Goal: Task Accomplishment & Management: Use online tool/utility

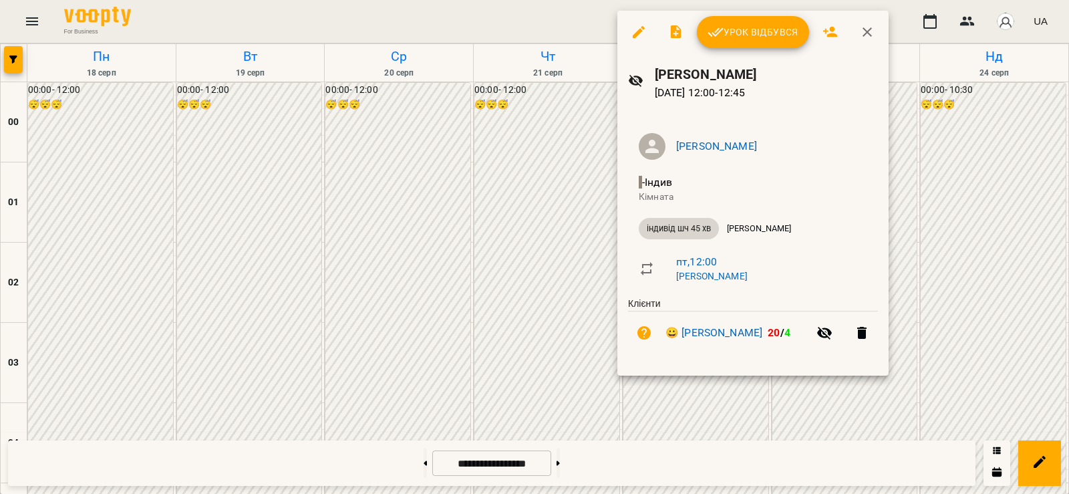
scroll to position [935, 0]
click at [736, 32] on span "Урок відбувся" at bounding box center [752, 32] width 91 height 16
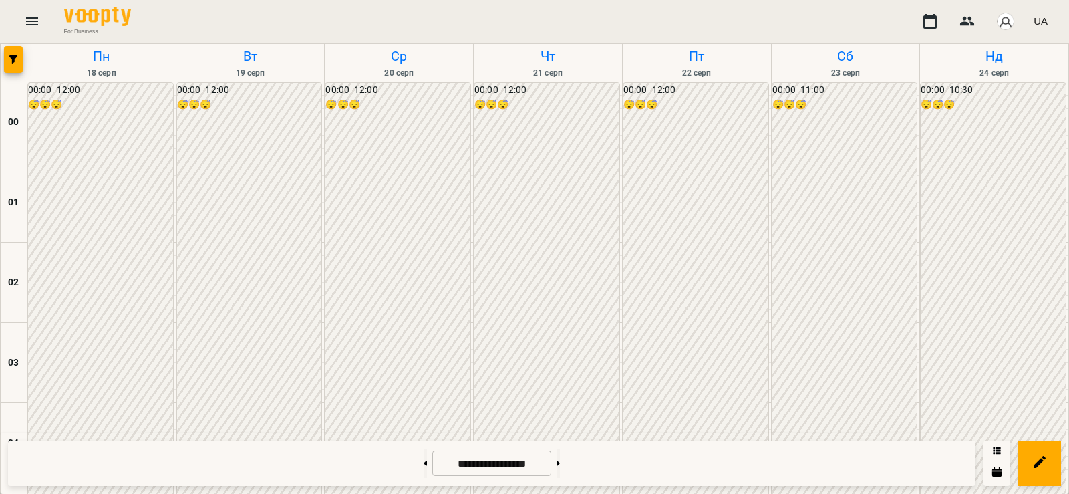
scroll to position [780, 0]
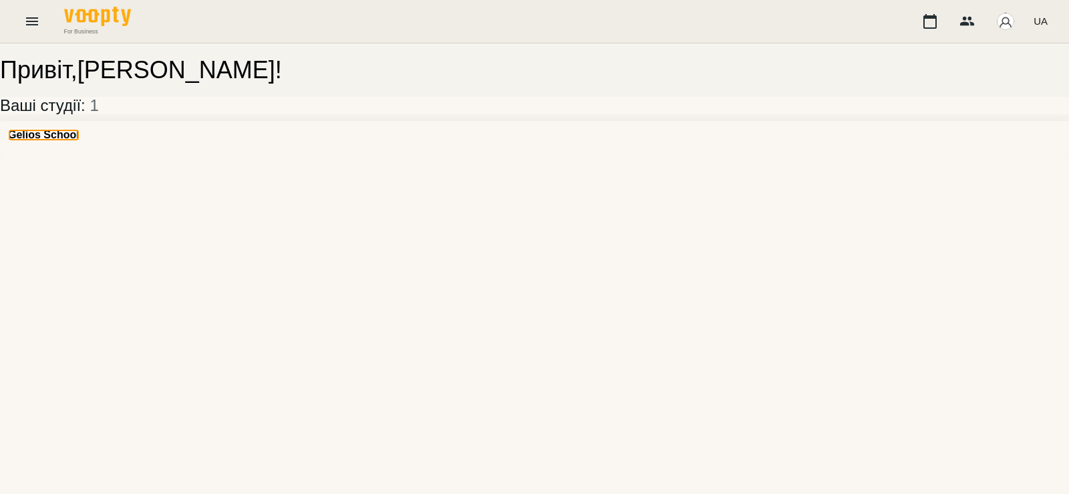
click at [79, 141] on h3 "Gelios School" at bounding box center [43, 135] width 71 height 12
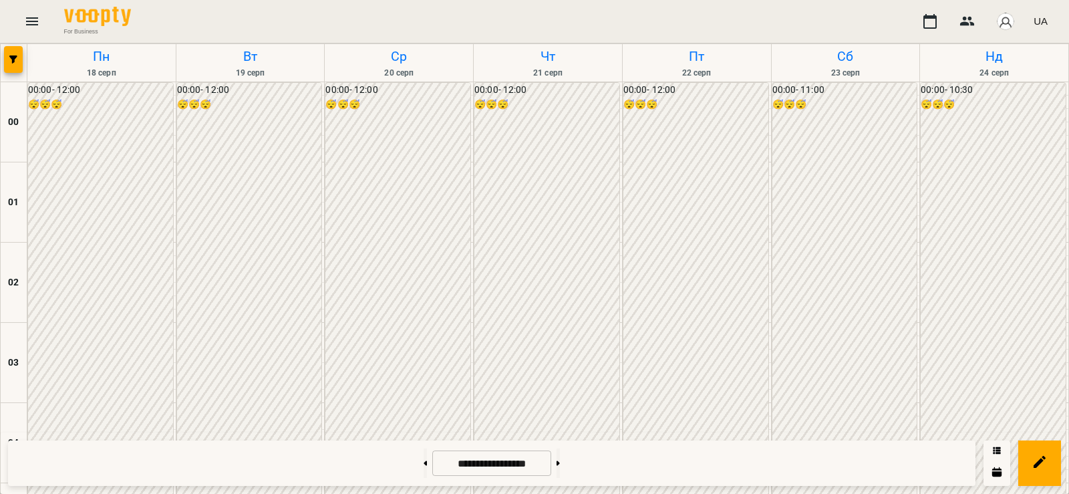
scroll to position [780, 0]
click at [29, 21] on icon "Menu" at bounding box center [32, 21] width 16 height 16
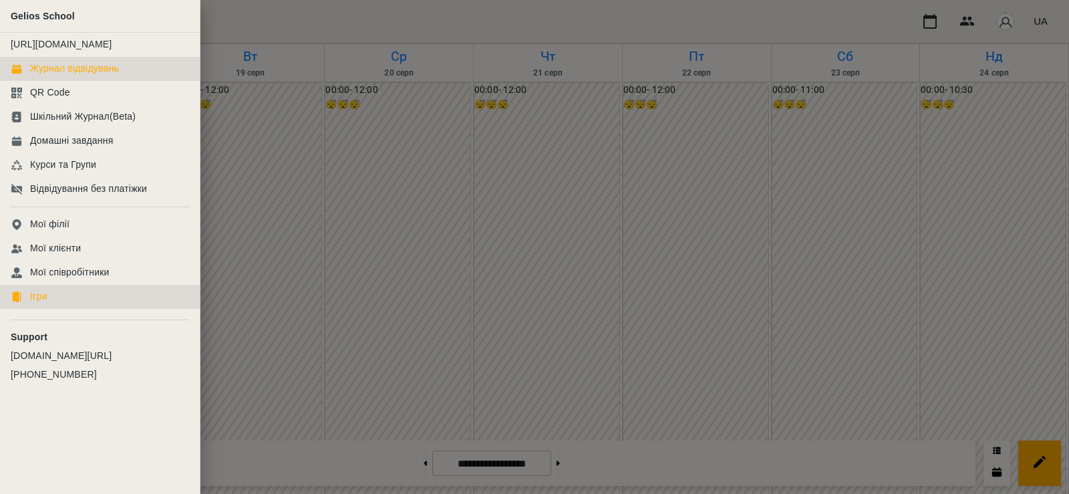
click at [41, 303] on div "Ігри" at bounding box center [38, 296] width 17 height 13
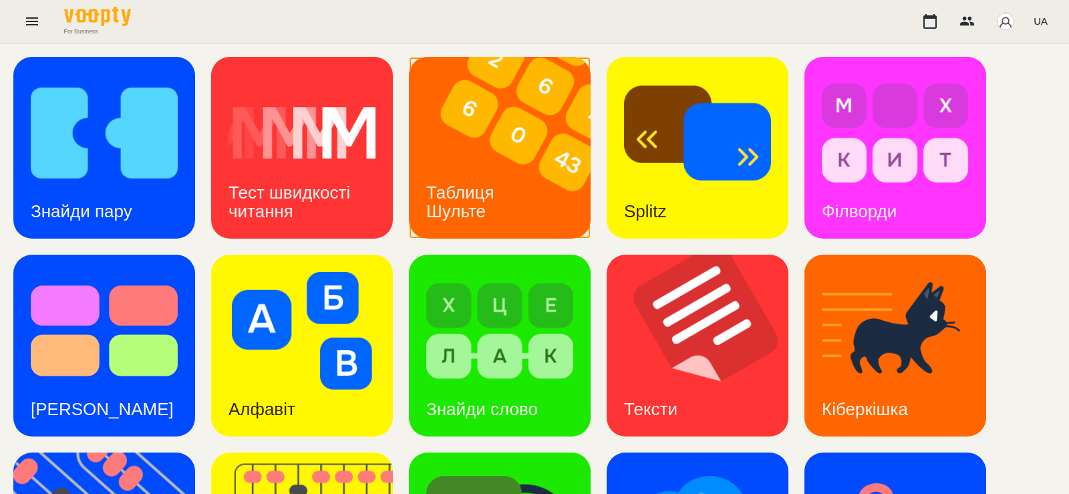
click at [534, 164] on img at bounding box center [508, 148] width 198 height 182
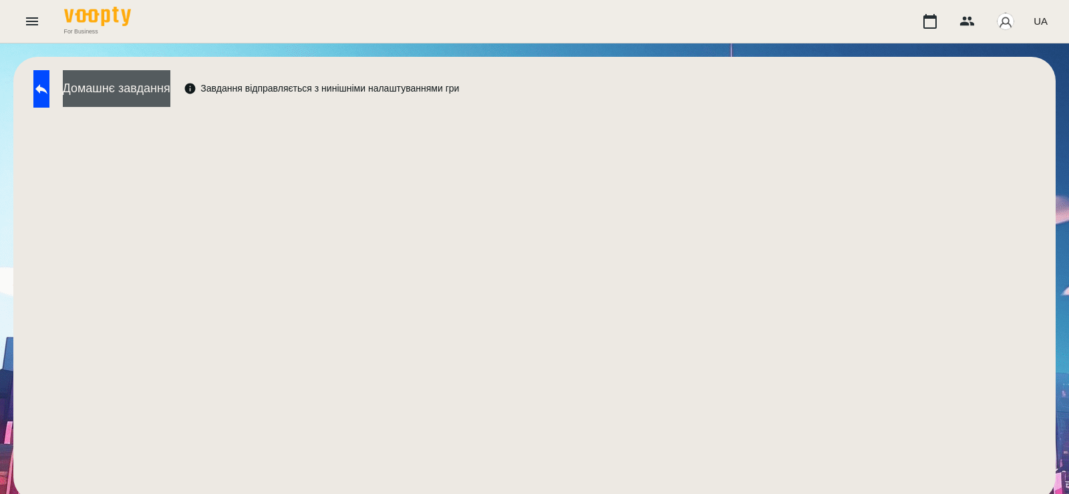
click at [170, 85] on button "Домашнє завдання" at bounding box center [117, 88] width 108 height 37
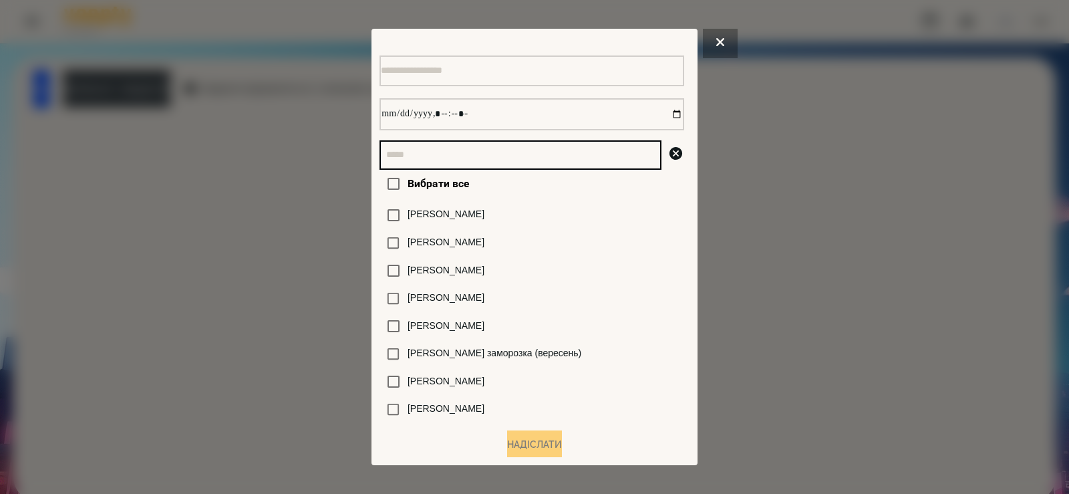
click at [432, 169] on input "text" at bounding box center [520, 154] width 282 height 29
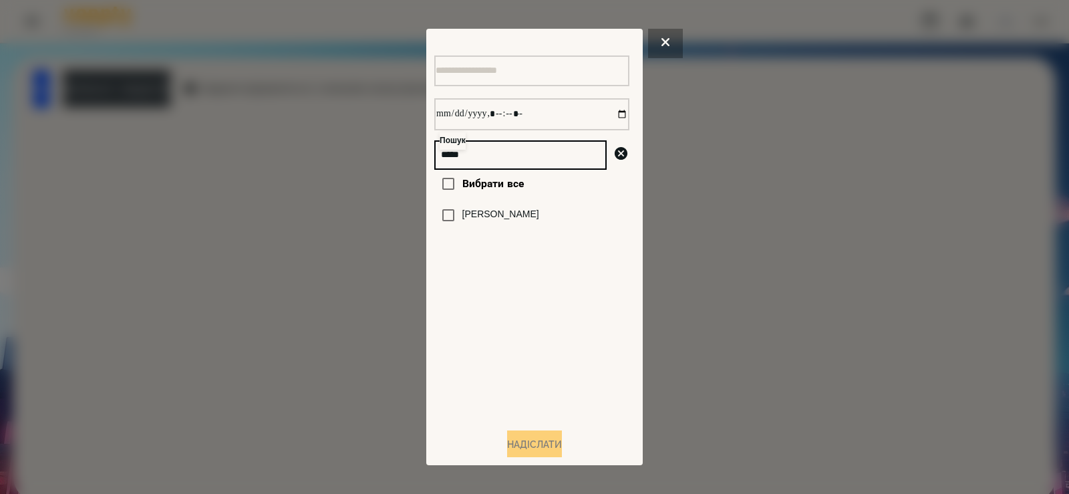
type input "*****"
click at [472, 221] on label "[PERSON_NAME]" at bounding box center [500, 214] width 77 height 13
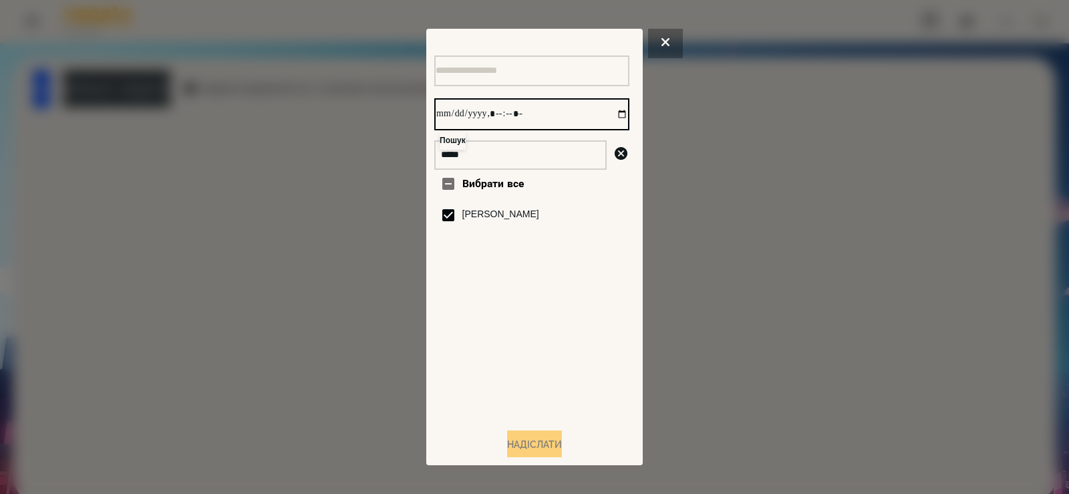
click at [610, 113] on input "datetime-local" at bounding box center [531, 114] width 195 height 32
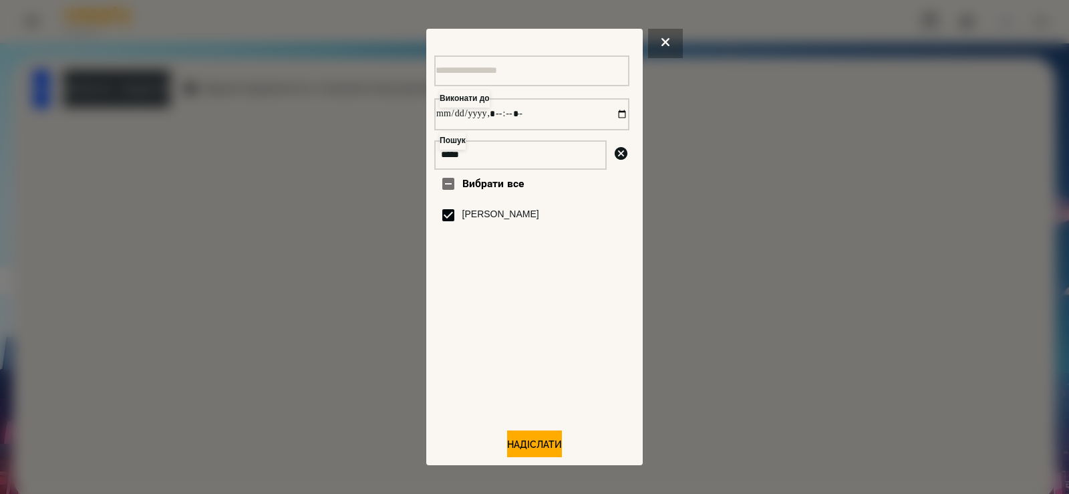
type input "**********"
drag, startPoint x: 559, startPoint y: 393, endPoint x: 558, endPoint y: 405, distance: 11.4
click at [558, 396] on div "Вибрати все Шкапо Агата" at bounding box center [531, 293] width 195 height 247
click at [535, 450] on button "Надіслати" at bounding box center [534, 444] width 55 height 29
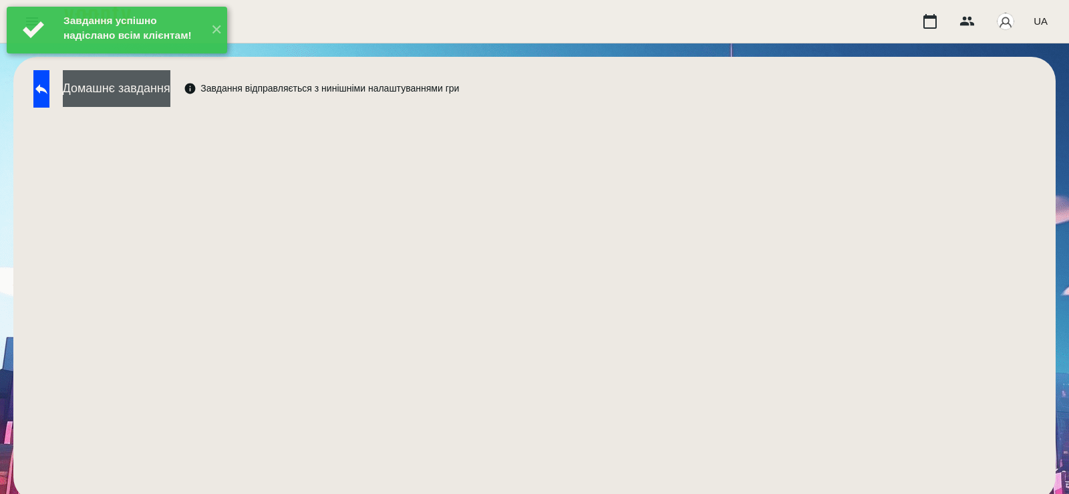
click at [158, 97] on button "Домашнє завдання" at bounding box center [117, 88] width 108 height 37
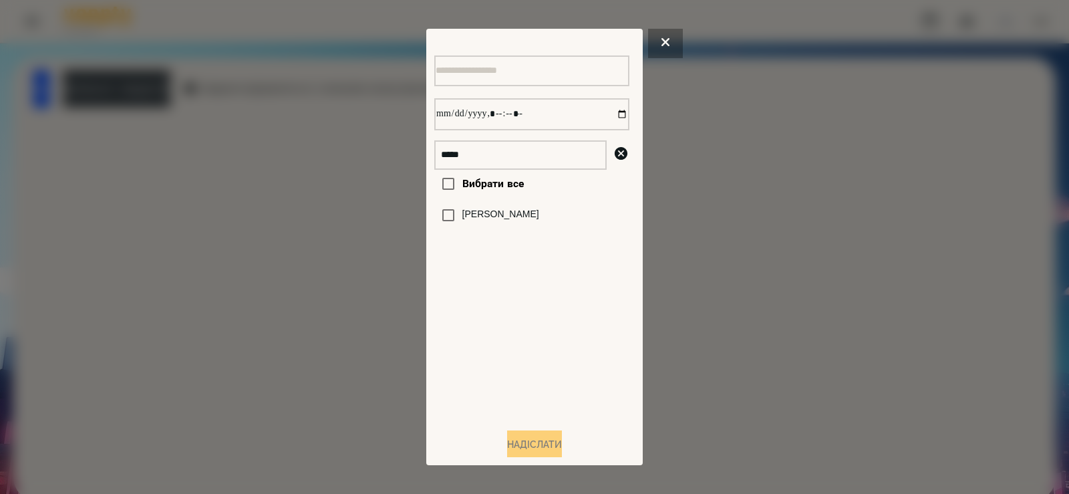
click at [477, 219] on label "[PERSON_NAME]" at bounding box center [500, 214] width 77 height 13
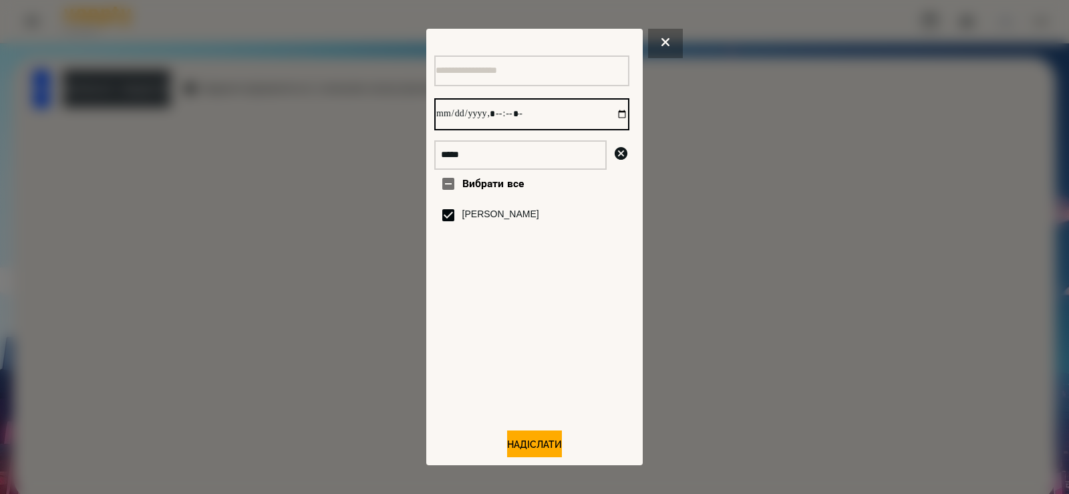
drag, startPoint x: 611, startPoint y: 120, endPoint x: 609, endPoint y: 134, distance: 13.4
click at [612, 120] on input "datetime-local" at bounding box center [531, 114] width 195 height 32
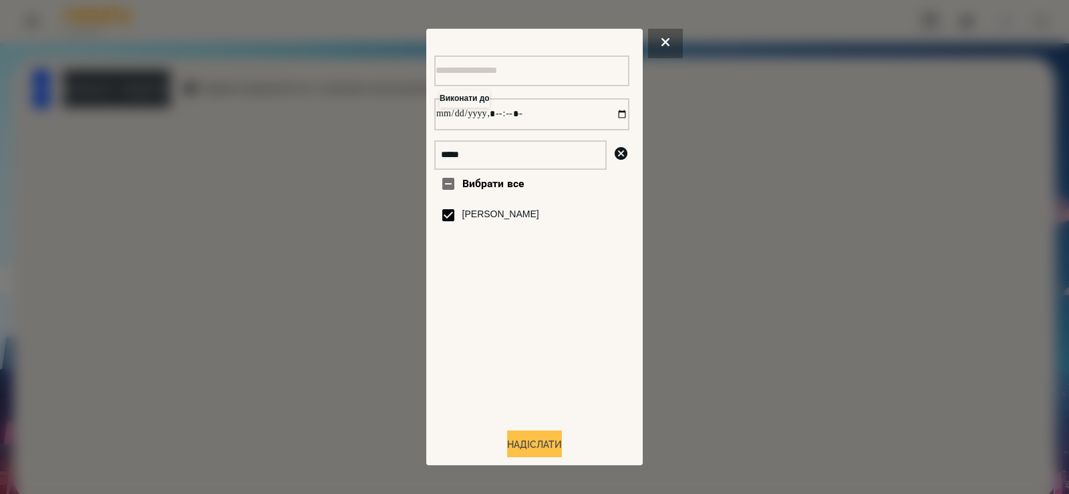
type input "**********"
drag, startPoint x: 528, startPoint y: 450, endPoint x: 542, endPoint y: 445, distance: 14.4
click at [531, 449] on button "Надіслати" at bounding box center [534, 444] width 55 height 29
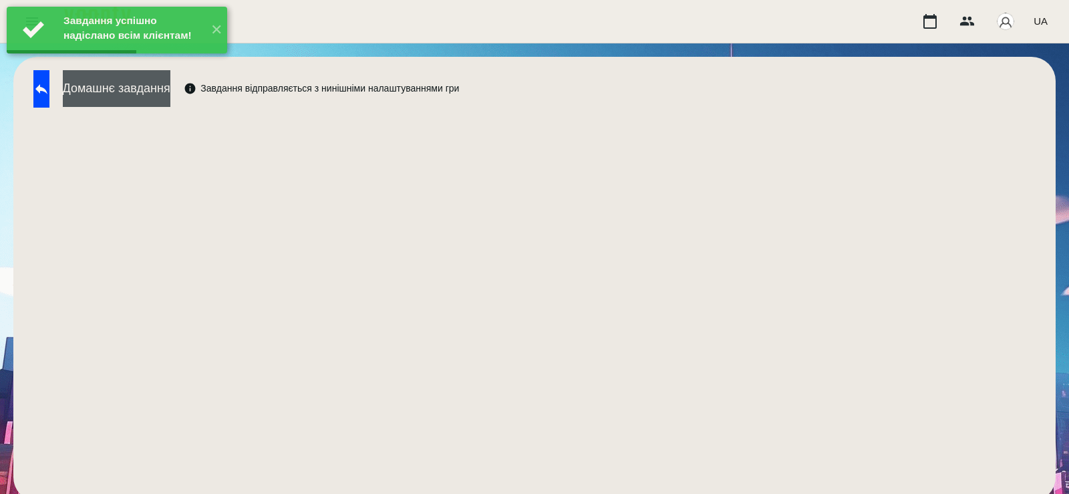
click at [162, 94] on button "Домашнє завдання" at bounding box center [117, 88] width 108 height 37
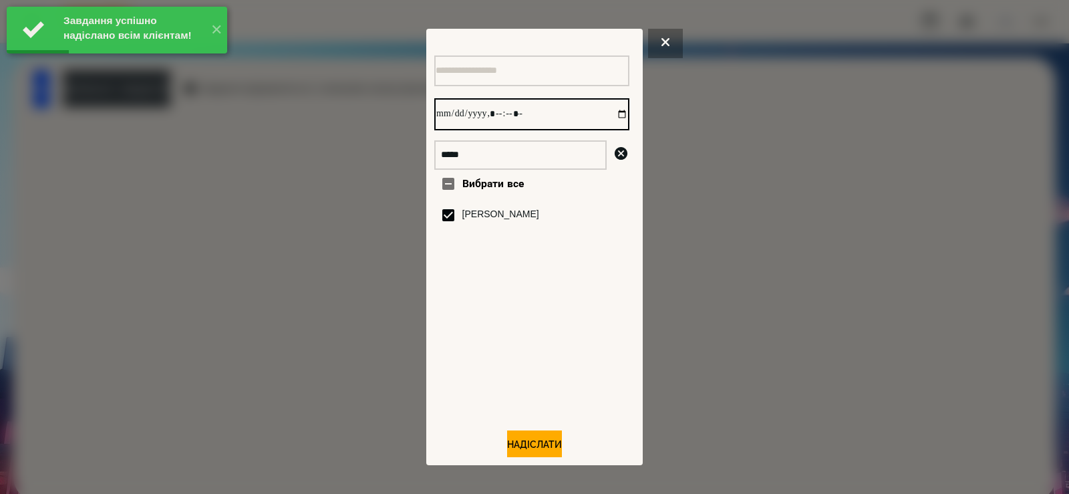
click at [611, 114] on input "datetime-local" at bounding box center [531, 114] width 195 height 32
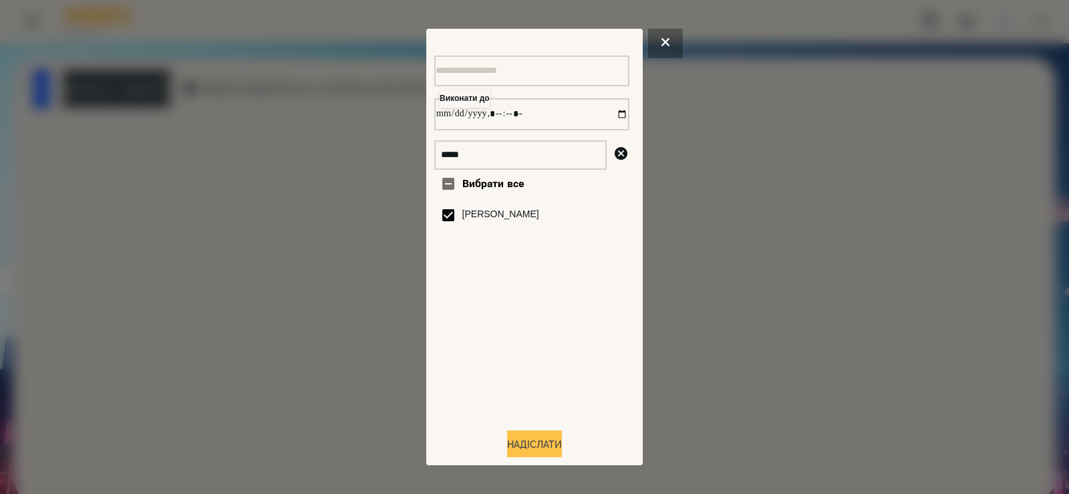
type input "**********"
click at [533, 450] on button "Надіслати" at bounding box center [534, 444] width 55 height 29
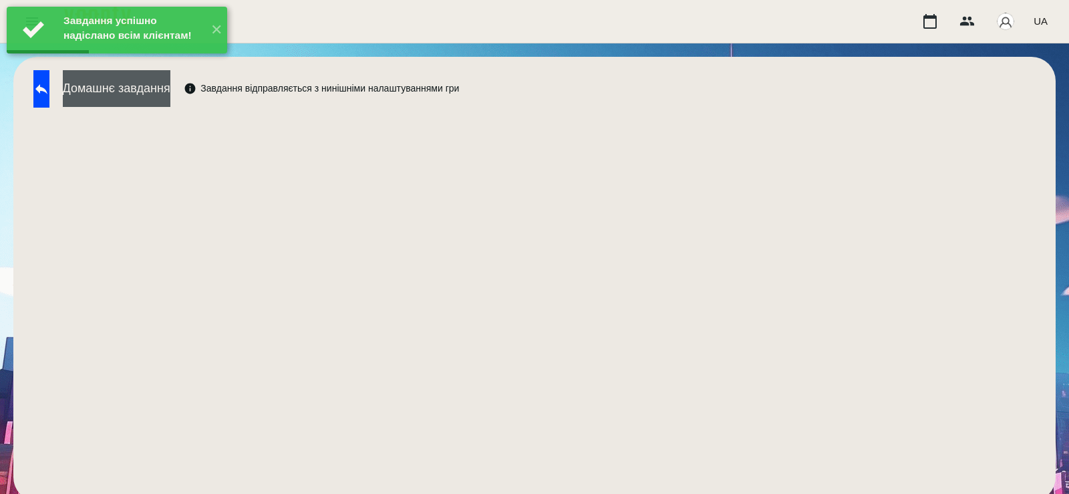
click at [132, 93] on button "Домашнє завдання" at bounding box center [117, 88] width 108 height 37
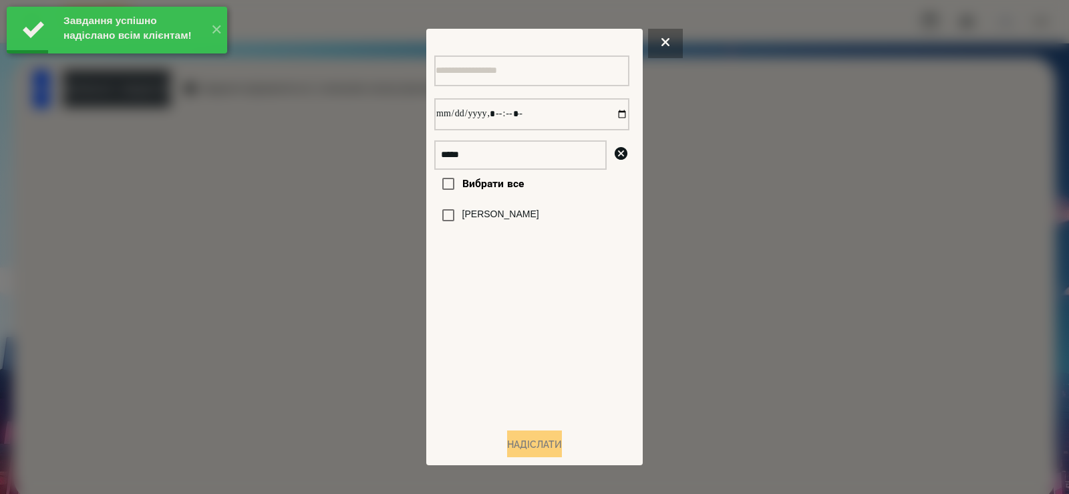
click at [486, 216] on label "[PERSON_NAME]" at bounding box center [500, 214] width 77 height 13
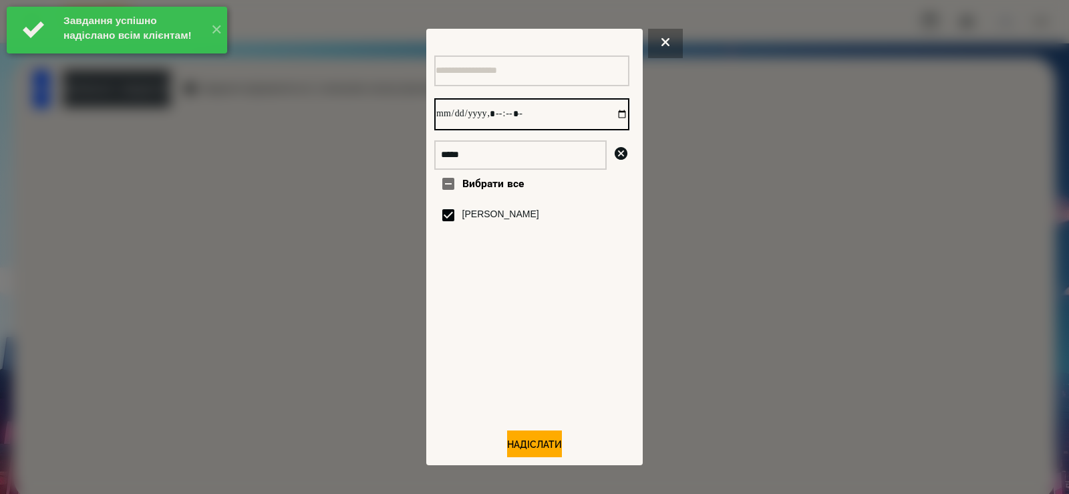
click at [607, 108] on input "datetime-local" at bounding box center [531, 114] width 195 height 32
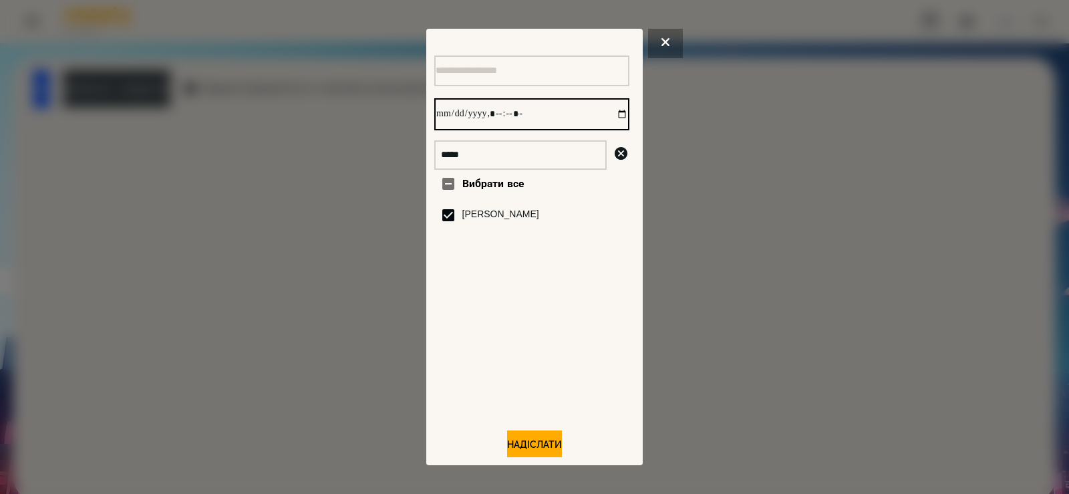
click at [611, 115] on input "datetime-local" at bounding box center [531, 114] width 195 height 32
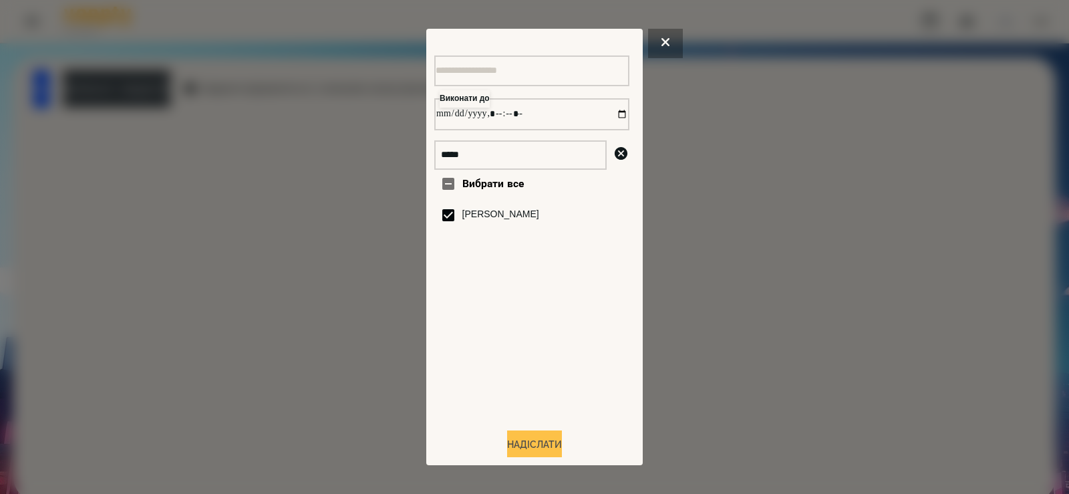
type input "**********"
click at [520, 448] on button "Надіслати" at bounding box center [534, 444] width 55 height 29
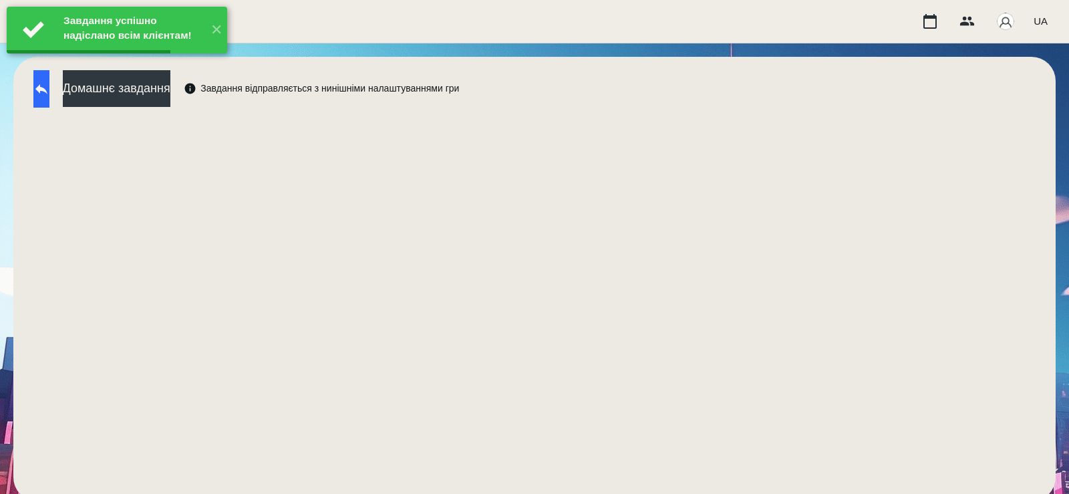
click at [49, 90] on icon at bounding box center [41, 89] width 16 height 16
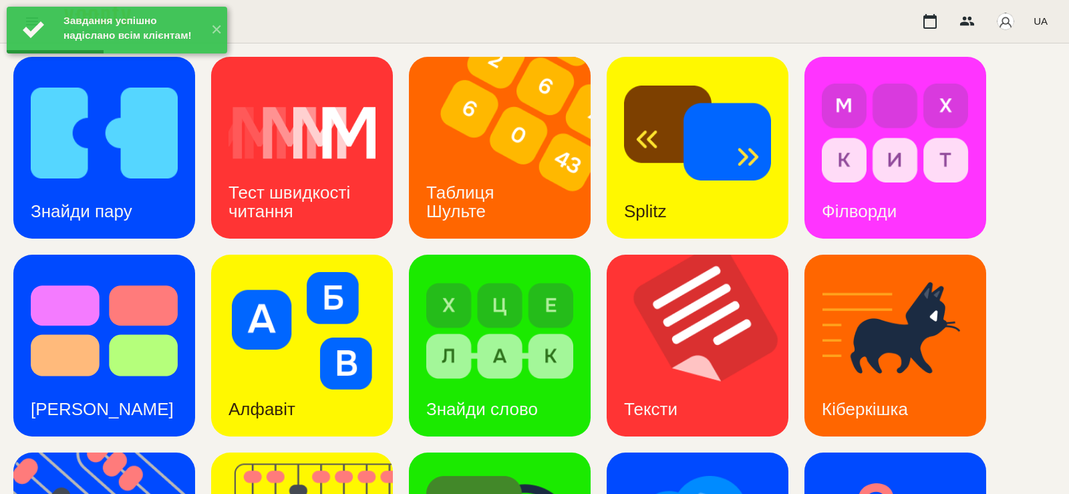
scroll to position [196, 0]
click at [515, 272] on img at bounding box center [499, 331] width 147 height 118
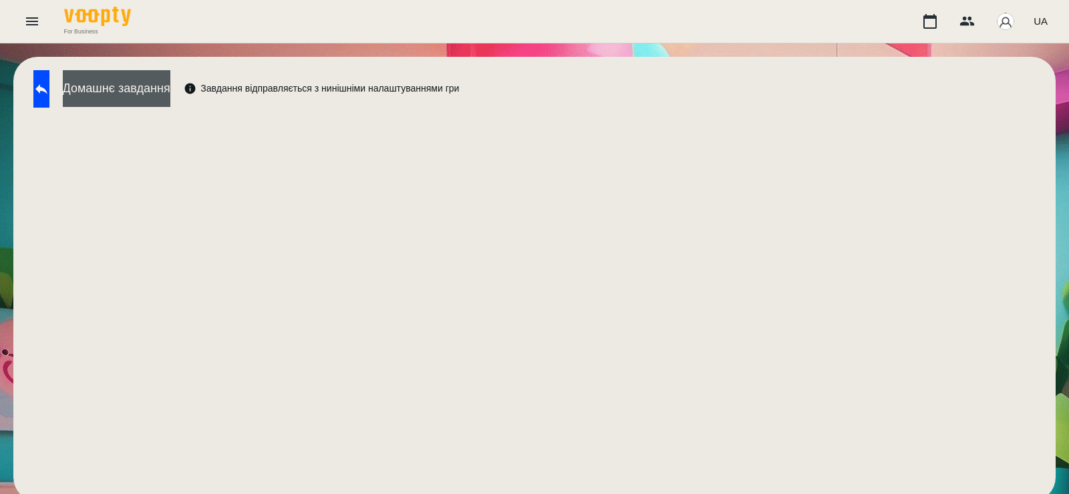
click at [160, 100] on button "Домашнє завдання" at bounding box center [117, 88] width 108 height 37
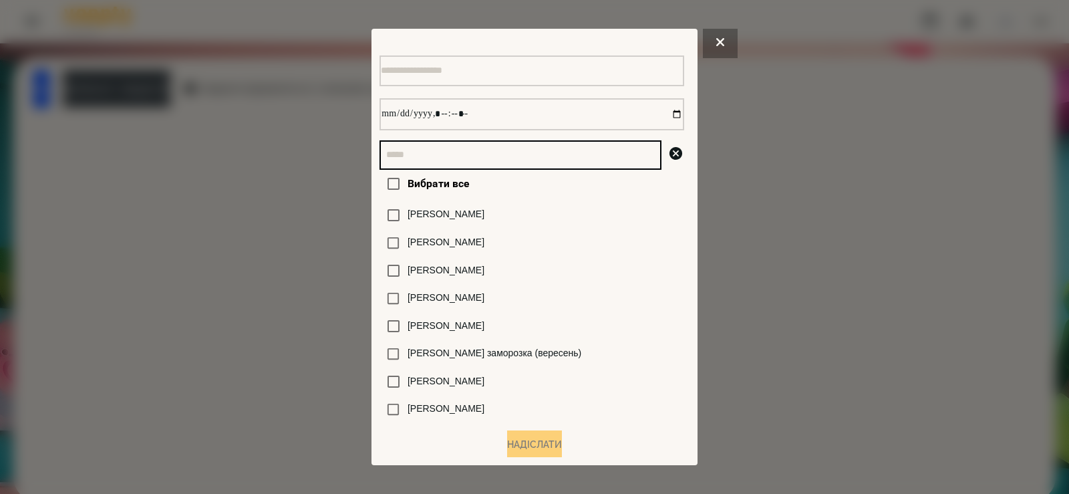
click at [411, 148] on input "text" at bounding box center [520, 154] width 282 height 29
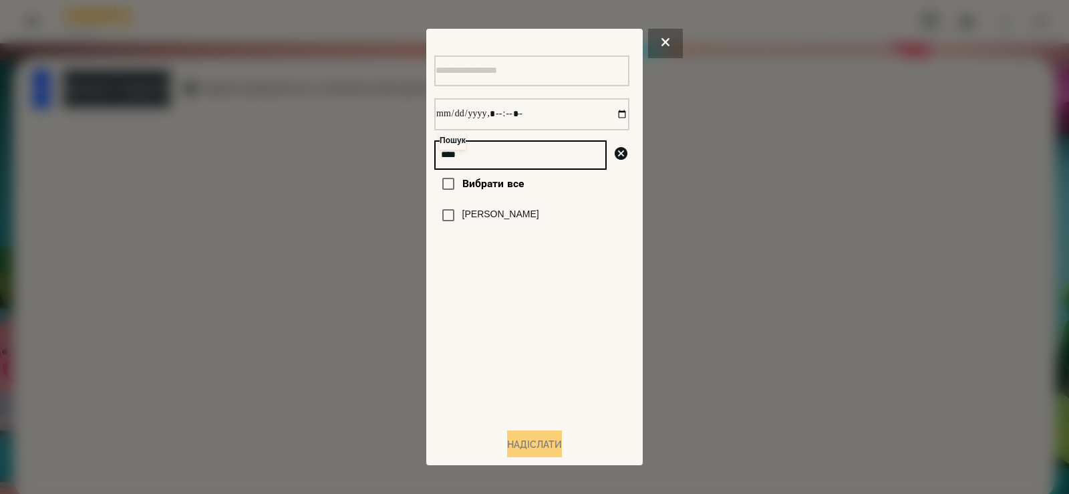
type input "****"
click at [480, 221] on label "[PERSON_NAME]" at bounding box center [500, 214] width 77 height 13
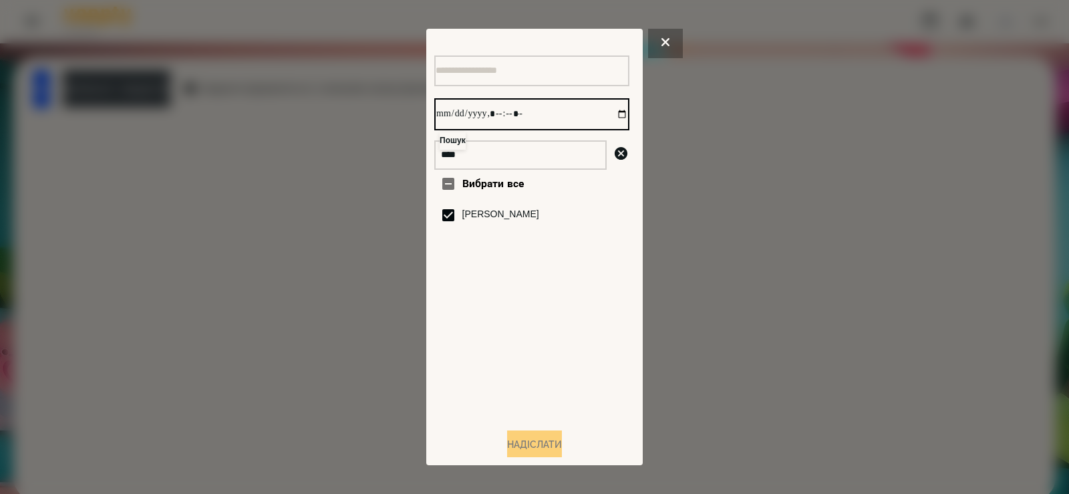
click at [607, 121] on input "datetime-local" at bounding box center [531, 114] width 195 height 32
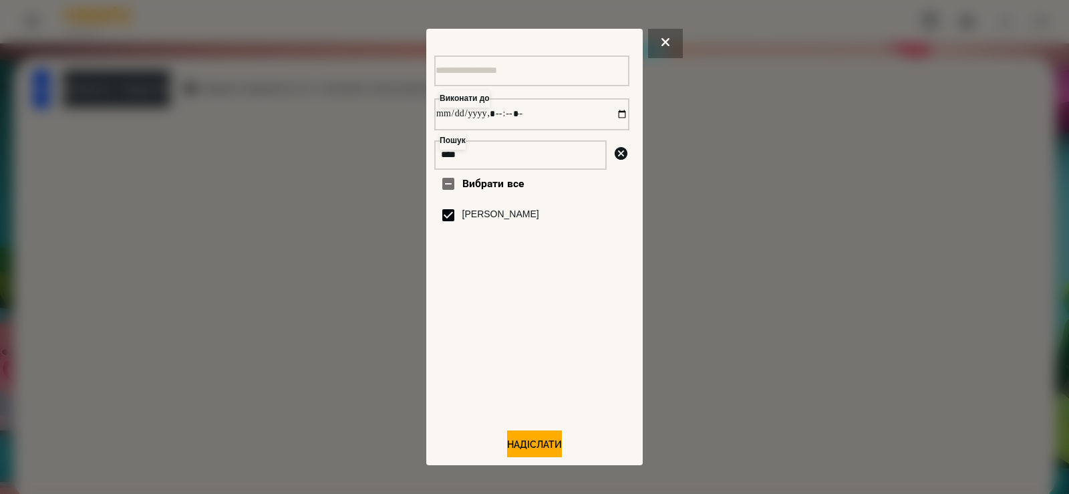
type input "**********"
click at [569, 367] on div "Вибрати все Шкапо Агата" at bounding box center [531, 293] width 195 height 247
click at [543, 434] on div "Виконати до Пошук **** Вибрати все Шкапо Агата Надіслати" at bounding box center [534, 246] width 200 height 419
click at [542, 445] on button "Надіслати" at bounding box center [534, 444] width 55 height 29
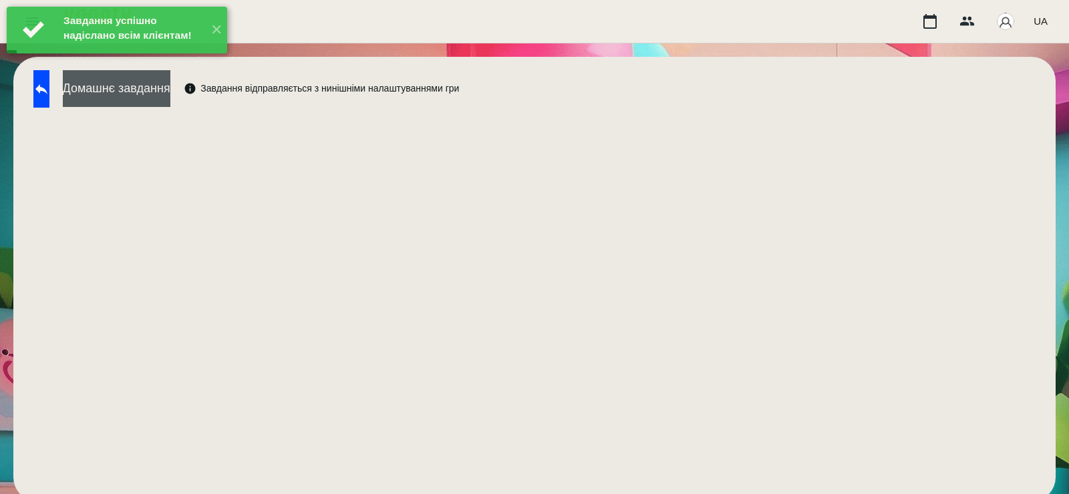
click at [162, 96] on button "Домашнє завдання" at bounding box center [117, 88] width 108 height 37
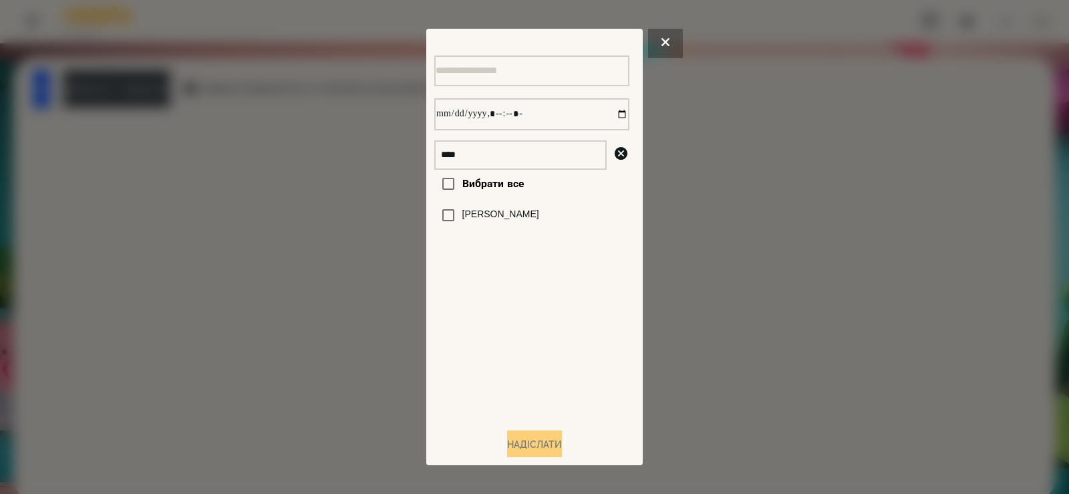
click at [522, 221] on div "[PERSON_NAME]" at bounding box center [531, 215] width 195 height 28
drag, startPoint x: 458, startPoint y: 228, endPoint x: 466, endPoint y: 225, distance: 8.1
click at [462, 228] on div "[PERSON_NAME]" at bounding box center [531, 215] width 195 height 28
click at [474, 217] on label "[PERSON_NAME]" at bounding box center [500, 214] width 77 height 13
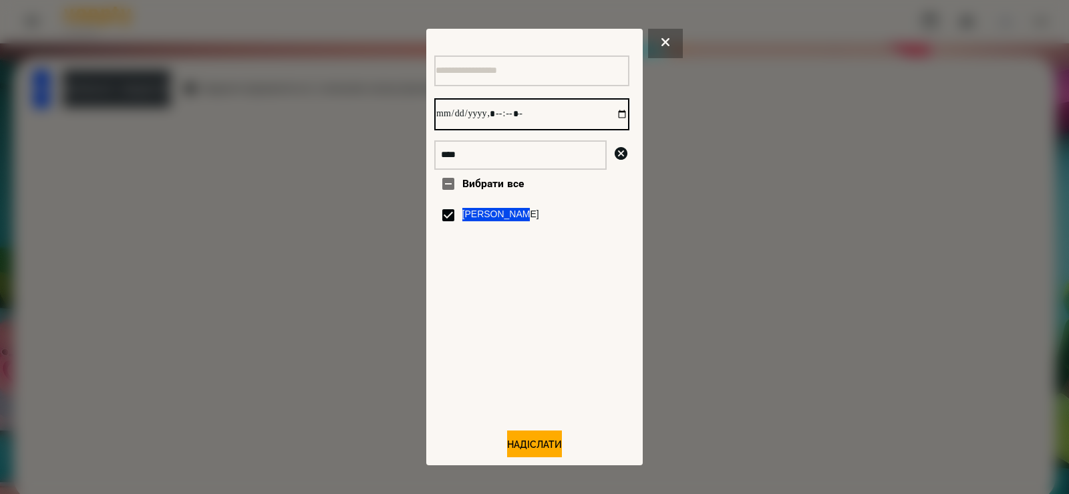
click at [604, 117] on input "datetime-local" at bounding box center [531, 114] width 195 height 32
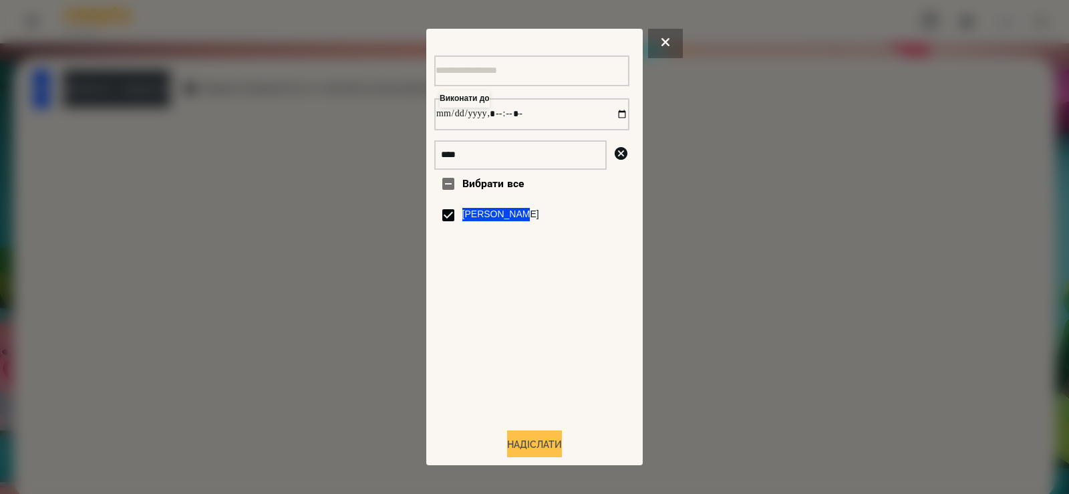
type input "**********"
click at [527, 440] on button "Надіслати" at bounding box center [534, 444] width 55 height 29
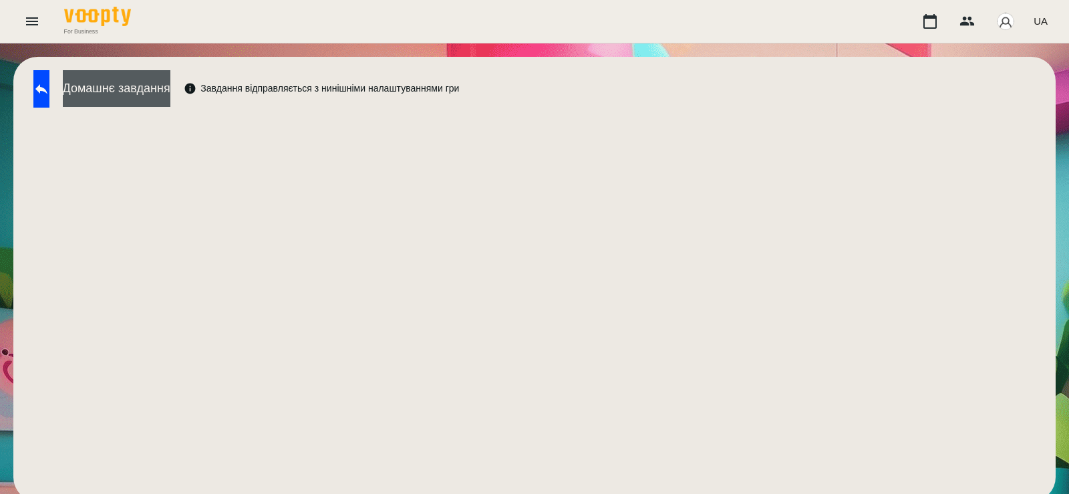
click at [170, 100] on button "Домашнє завдання" at bounding box center [117, 88] width 108 height 37
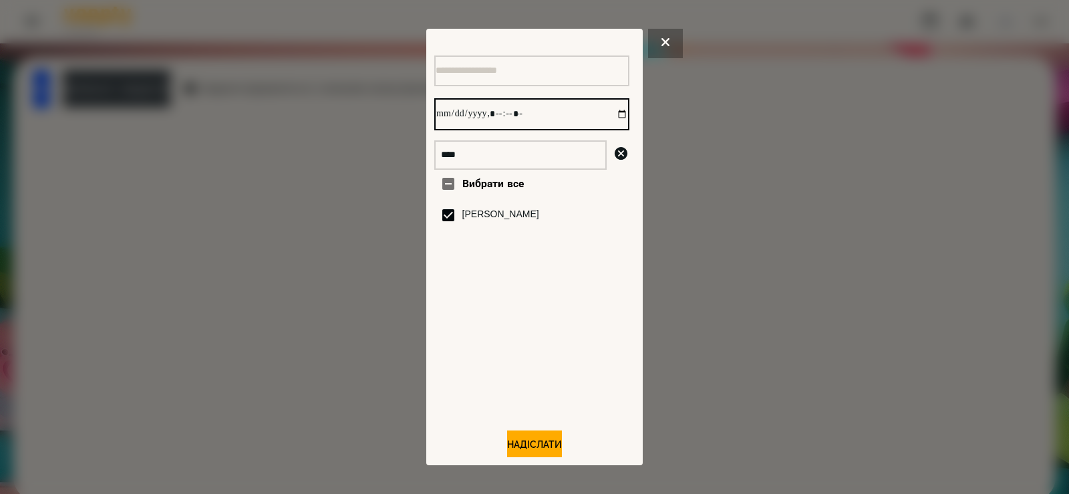
click at [607, 121] on input "datetime-local" at bounding box center [531, 114] width 195 height 32
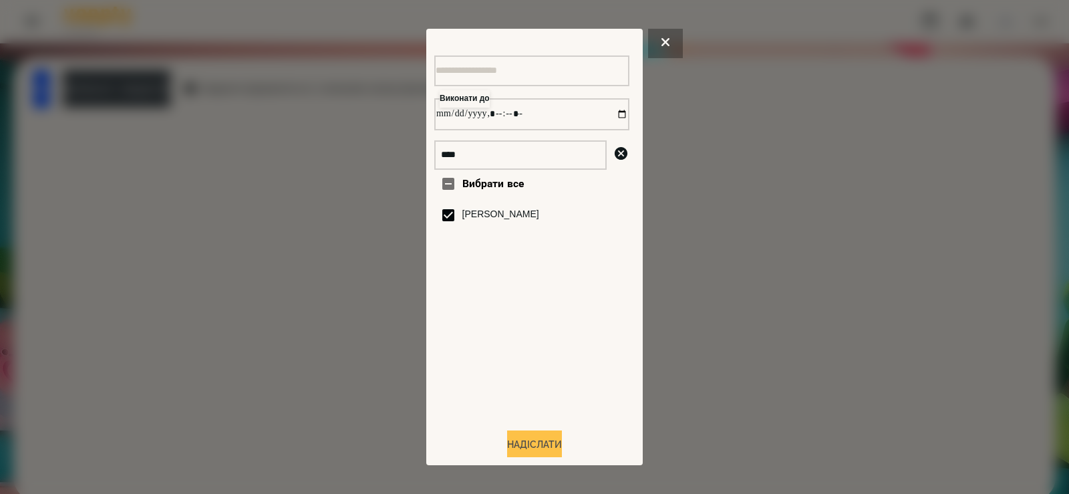
type input "**********"
drag, startPoint x: 522, startPoint y: 445, endPoint x: 522, endPoint y: 432, distance: 12.7
click at [522, 446] on button "Надіслати" at bounding box center [534, 444] width 55 height 29
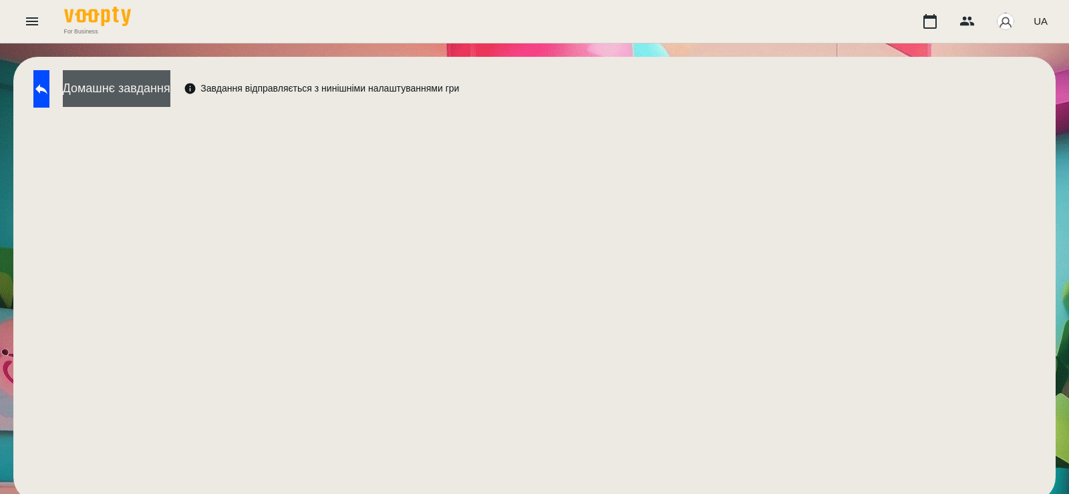
click at [170, 106] on button "Домашнє завдання" at bounding box center [117, 88] width 108 height 37
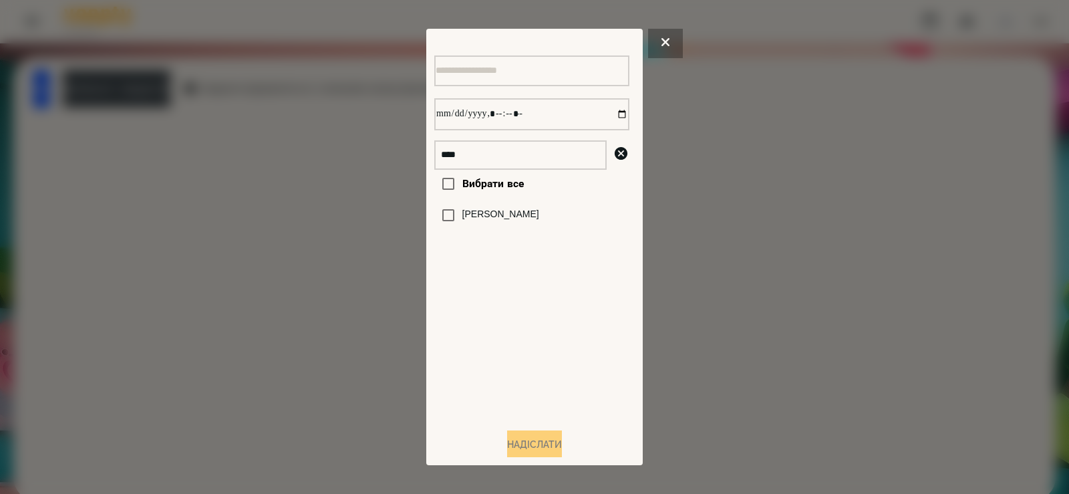
click at [504, 218] on label "[PERSON_NAME]" at bounding box center [500, 214] width 77 height 13
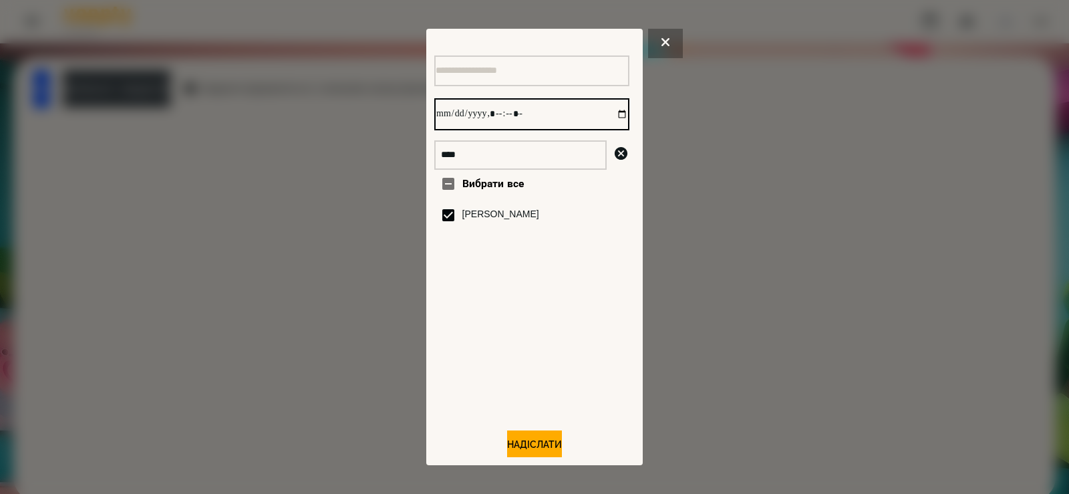
click at [609, 120] on input "datetime-local" at bounding box center [531, 114] width 195 height 32
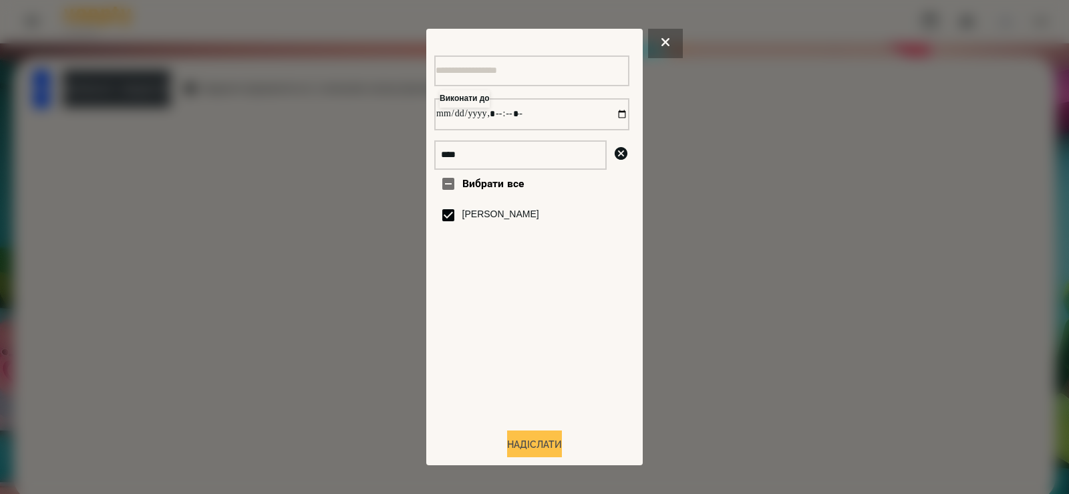
type input "**********"
click at [522, 447] on button "Надіслати" at bounding box center [534, 444] width 55 height 29
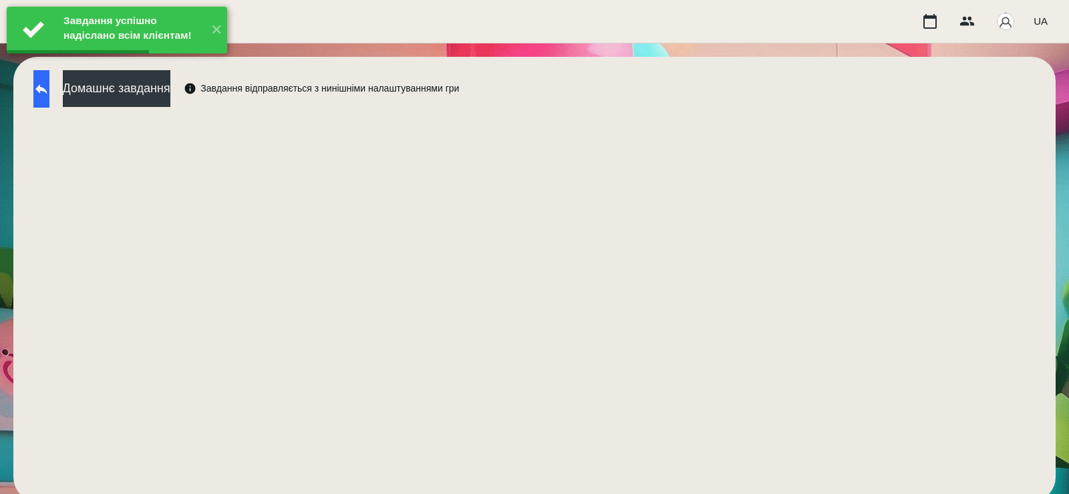
click at [49, 93] on icon at bounding box center [41, 89] width 16 height 16
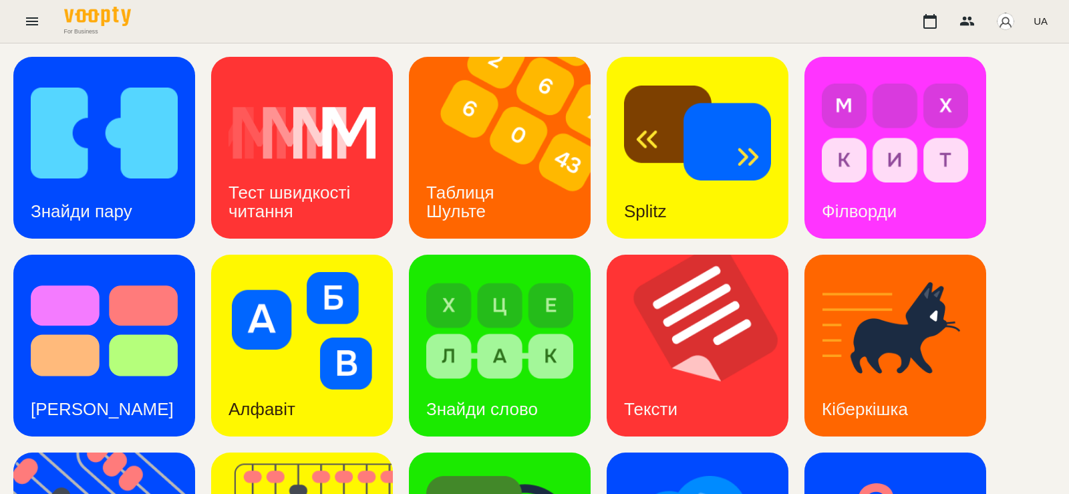
scroll to position [39, 0]
click at [350, 297] on img at bounding box center [301, 331] width 147 height 118
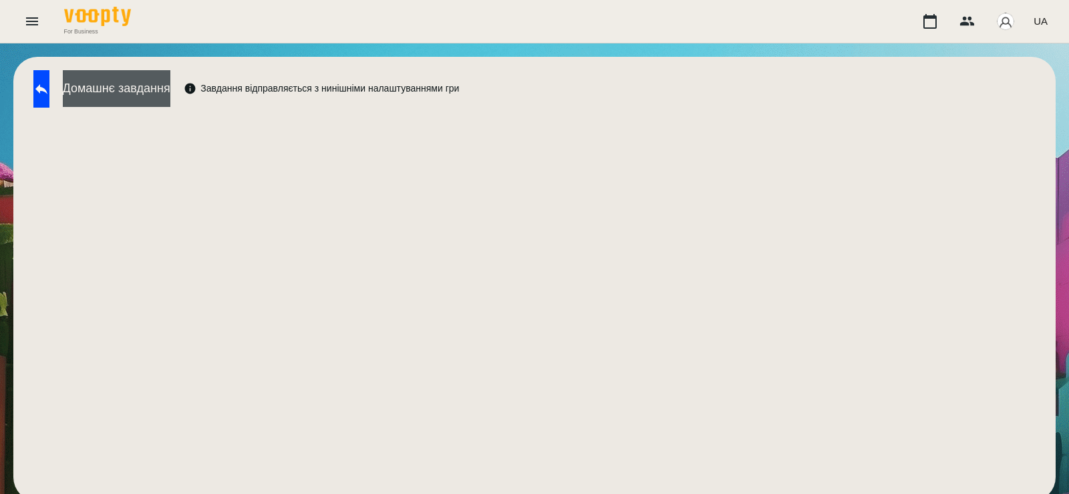
click at [151, 90] on button "Домашнє завдання" at bounding box center [117, 88] width 108 height 37
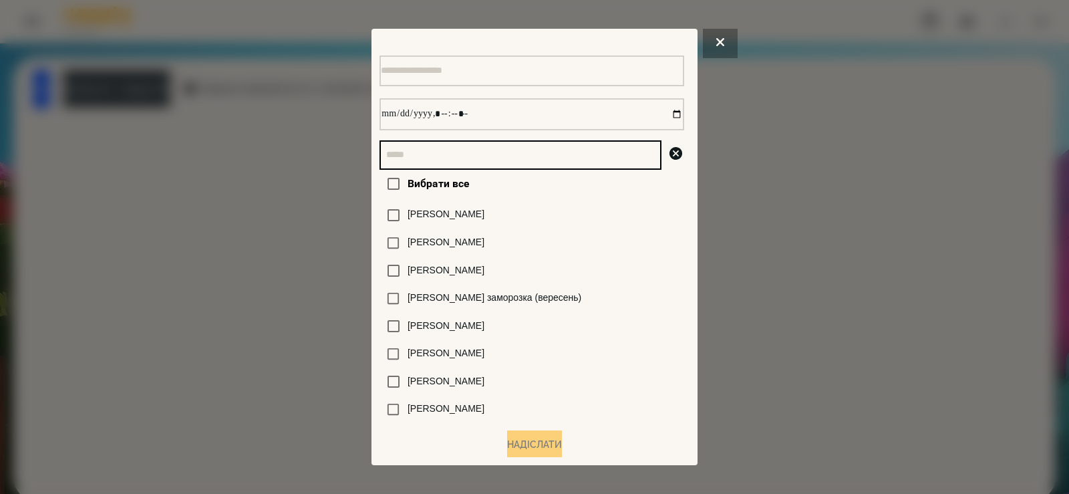
click at [389, 159] on input "text" at bounding box center [520, 154] width 282 height 29
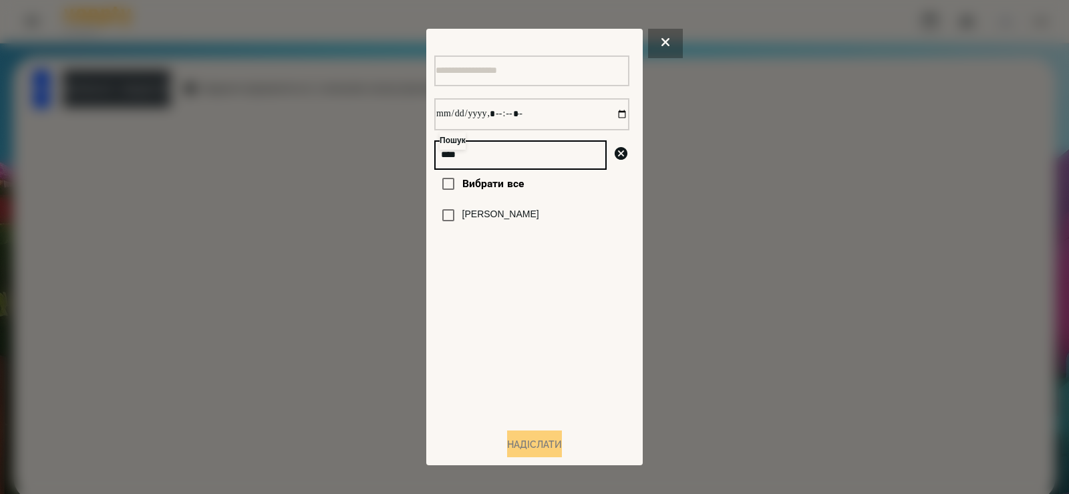
type input "****"
click at [468, 221] on label "[PERSON_NAME]" at bounding box center [500, 214] width 77 height 13
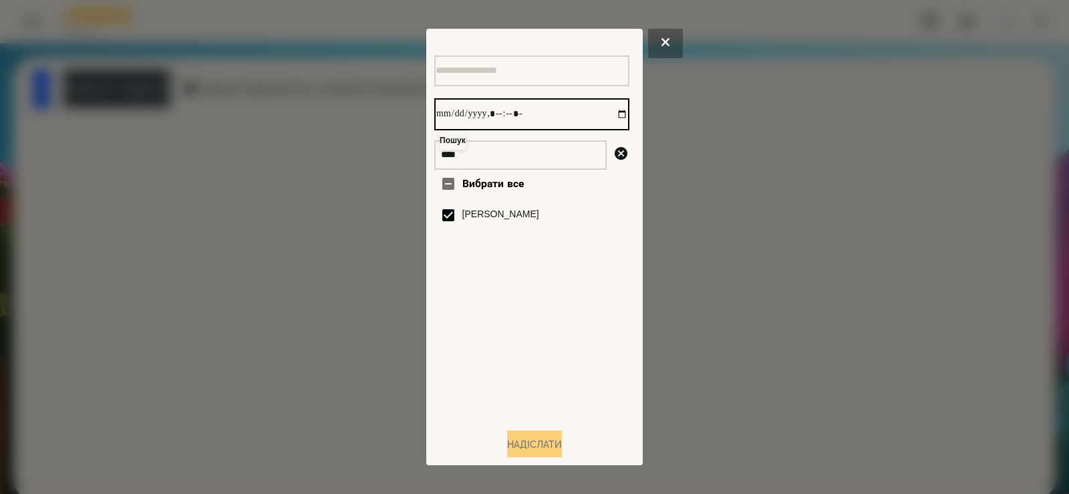
click at [617, 113] on input "datetime-local" at bounding box center [531, 114] width 195 height 32
click at [611, 115] on input "datetime-local" at bounding box center [531, 114] width 195 height 32
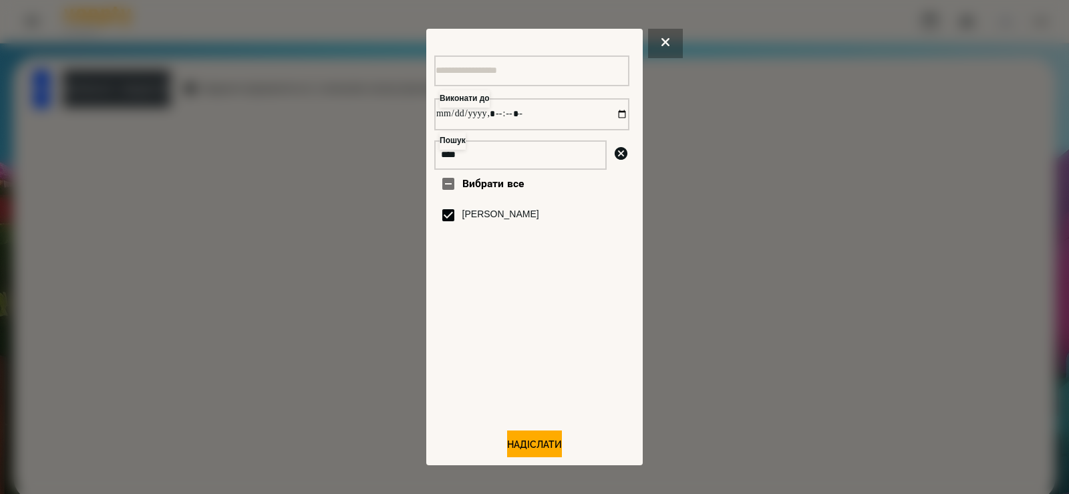
type input "**********"
click at [539, 361] on div "Вибрати все Шкапо Агата" at bounding box center [531, 293] width 195 height 247
click at [546, 445] on button "Надіслати" at bounding box center [534, 444] width 55 height 29
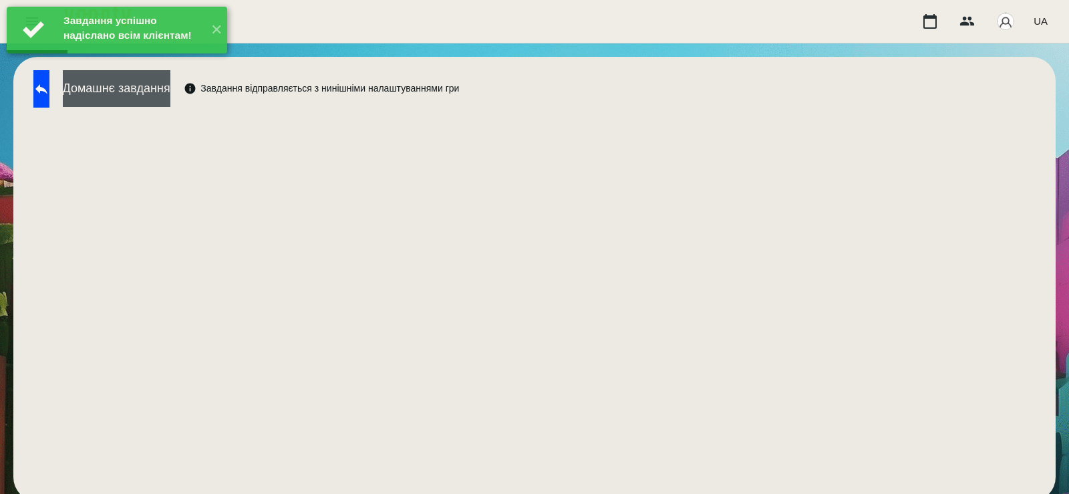
click at [170, 100] on button "Домашнє завдання" at bounding box center [117, 88] width 108 height 37
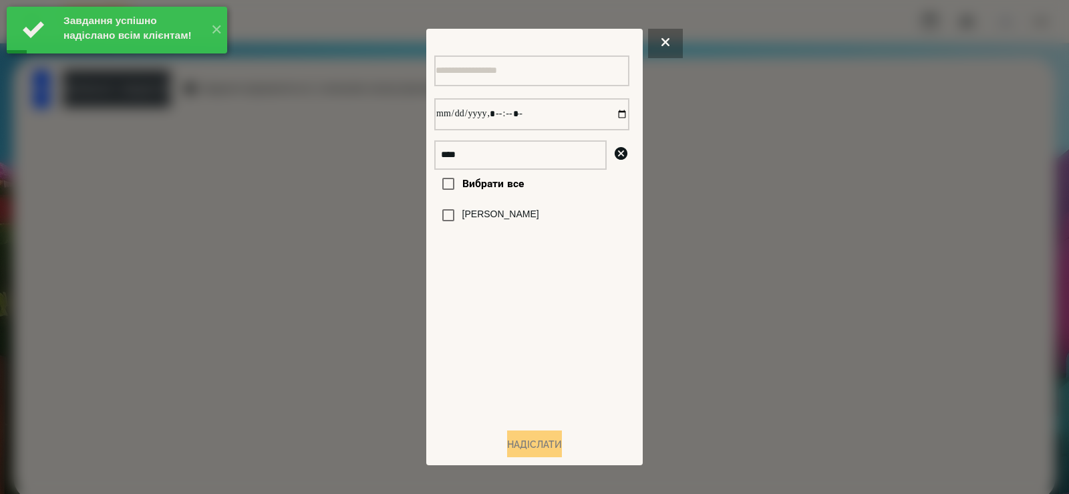
click at [462, 216] on label "[PERSON_NAME]" at bounding box center [500, 214] width 77 height 13
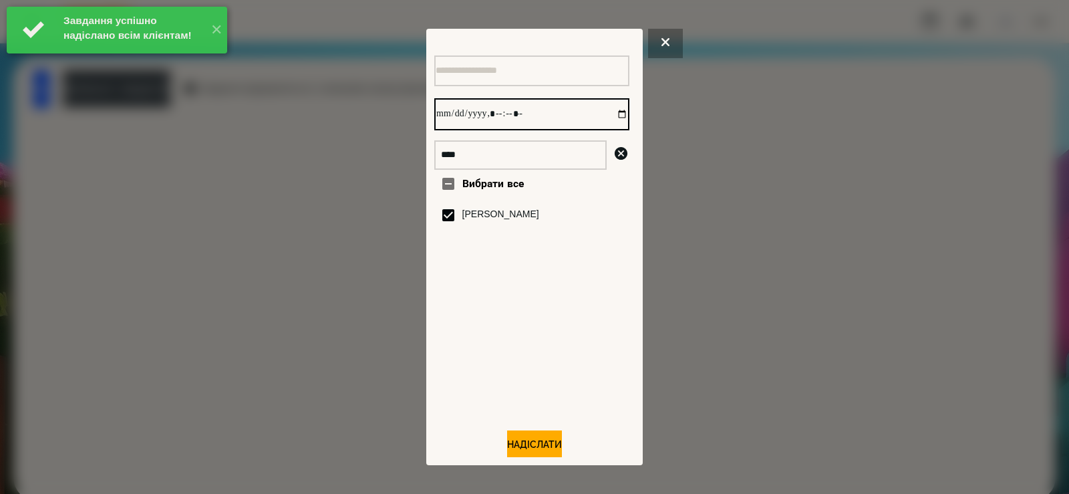
click at [606, 120] on input "datetime-local" at bounding box center [531, 114] width 195 height 32
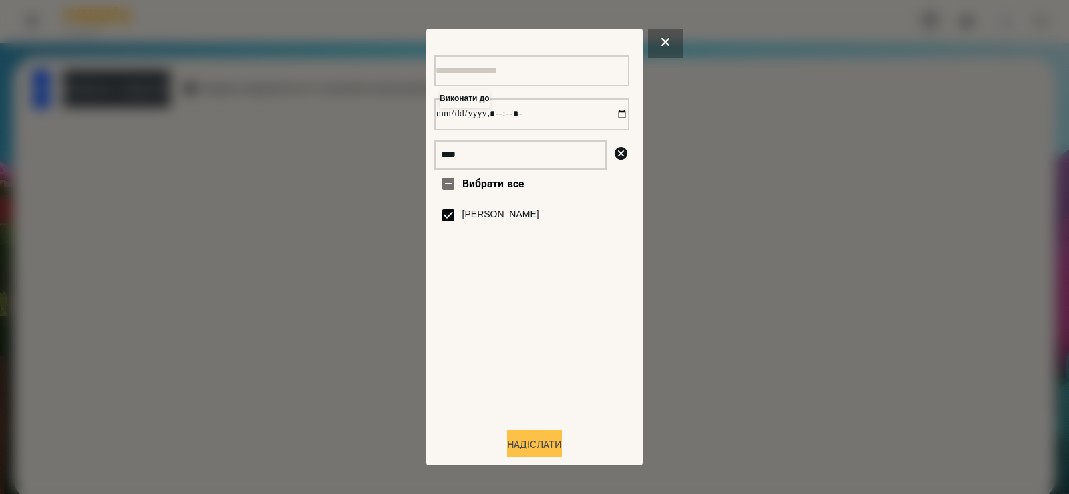
type input "**********"
click at [532, 444] on button "Надіслати" at bounding box center [534, 444] width 55 height 29
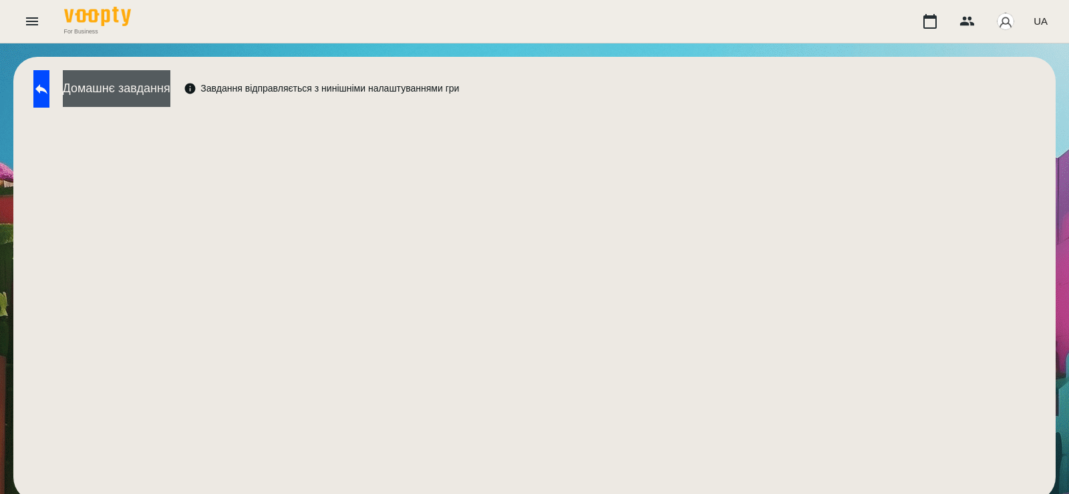
click at [158, 83] on button "Домашнє завдання" at bounding box center [117, 88] width 108 height 37
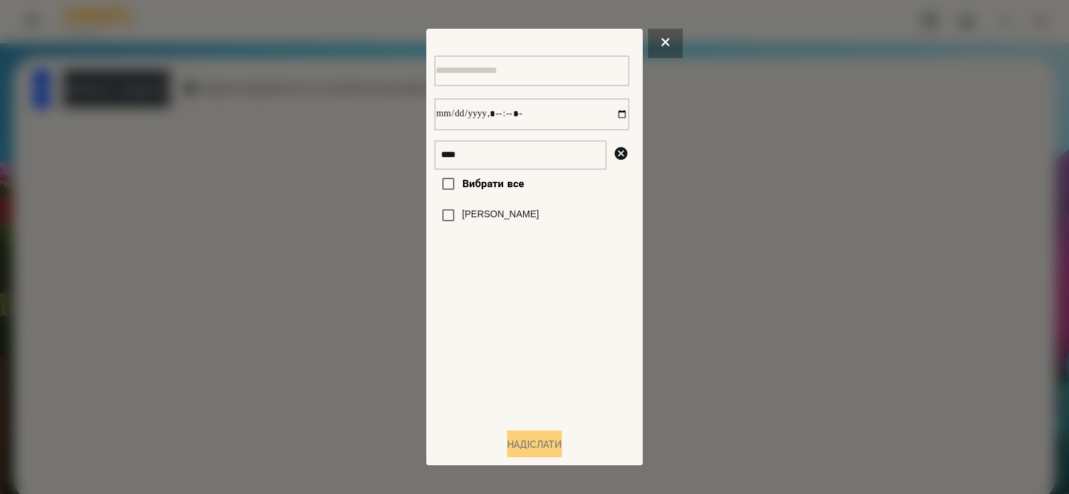
click at [510, 216] on label "[PERSON_NAME]" at bounding box center [500, 214] width 77 height 13
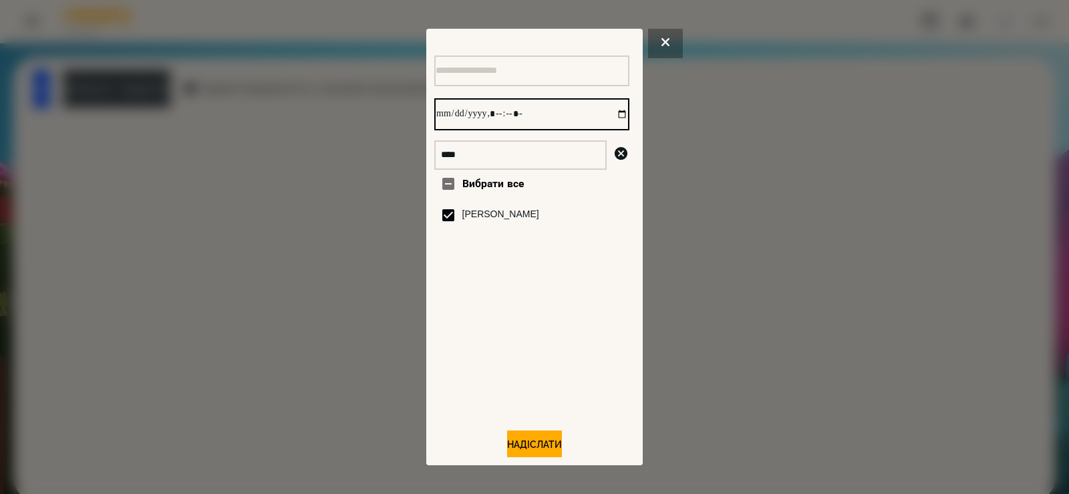
click at [606, 113] on input "datetime-local" at bounding box center [531, 114] width 195 height 32
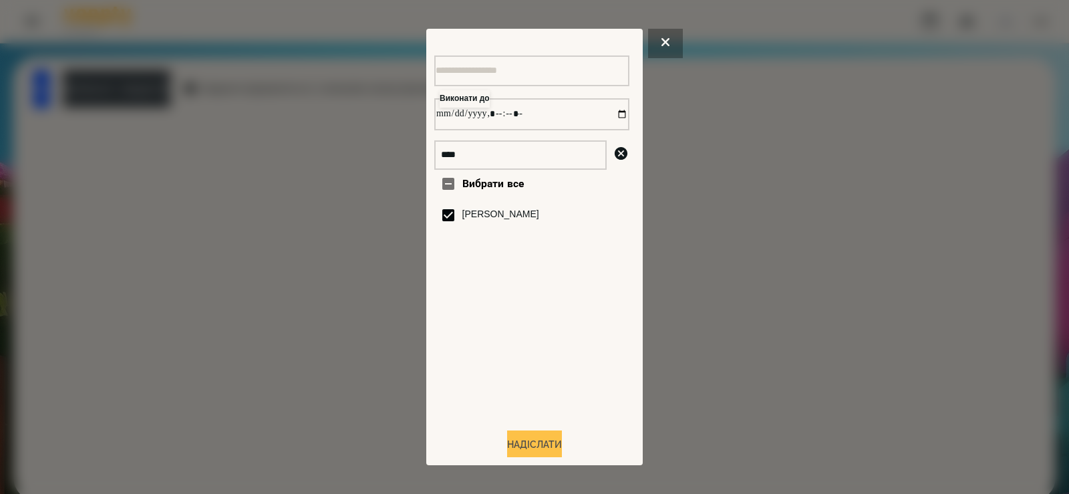
type input "**********"
click at [528, 442] on button "Надіслати" at bounding box center [534, 444] width 55 height 29
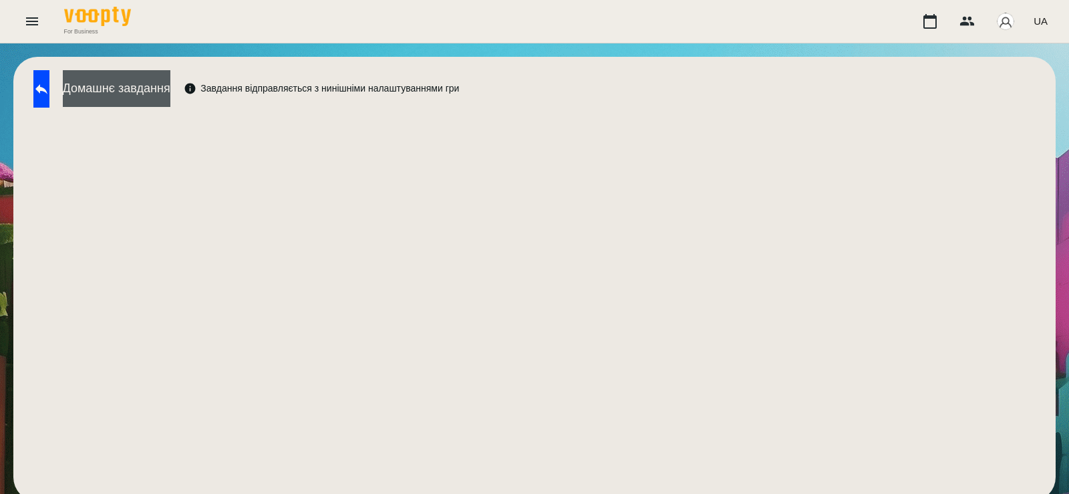
click at [148, 84] on button "Домашнє завдання" at bounding box center [117, 88] width 108 height 37
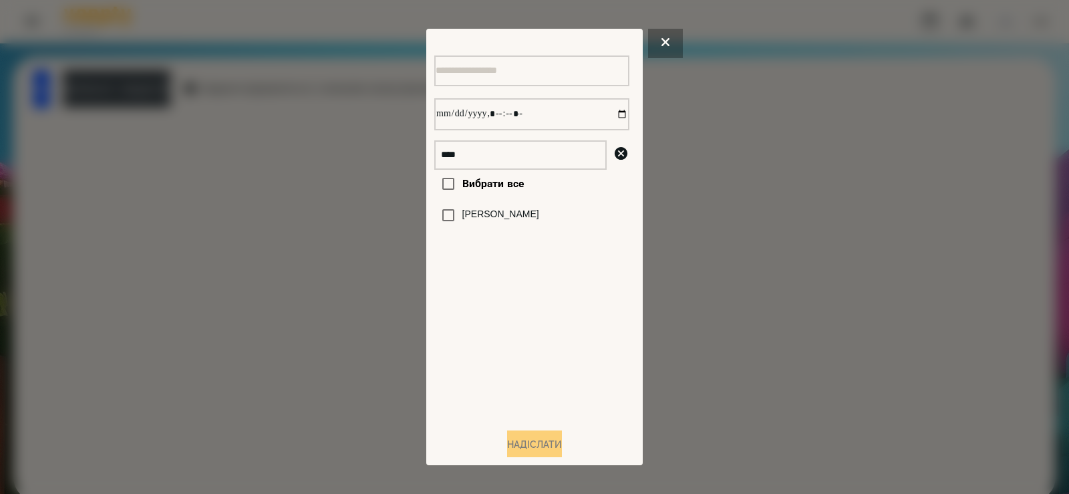
drag, startPoint x: 458, startPoint y: 219, endPoint x: 467, endPoint y: 217, distance: 9.6
click at [462, 220] on label "[PERSON_NAME]" at bounding box center [500, 214] width 77 height 13
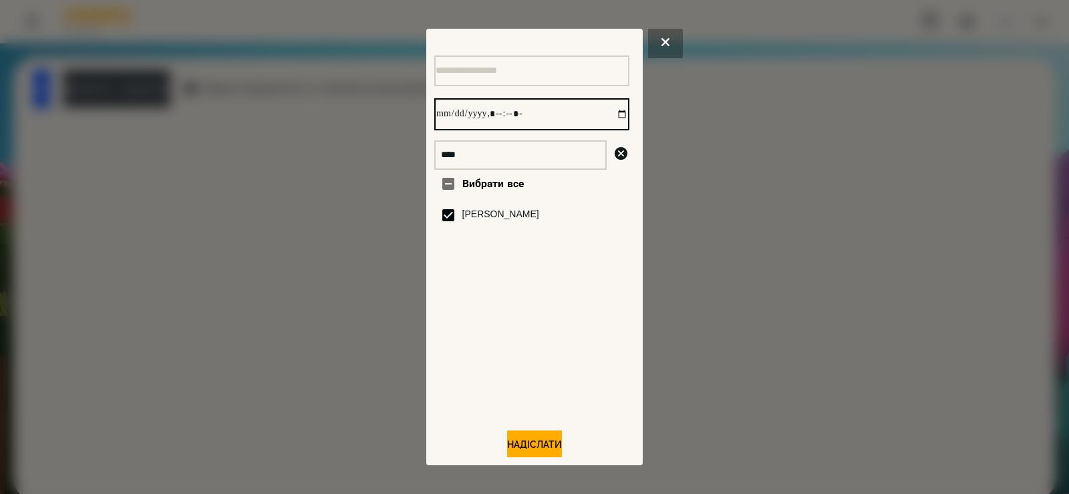
click at [611, 120] on input "datetime-local" at bounding box center [531, 114] width 195 height 32
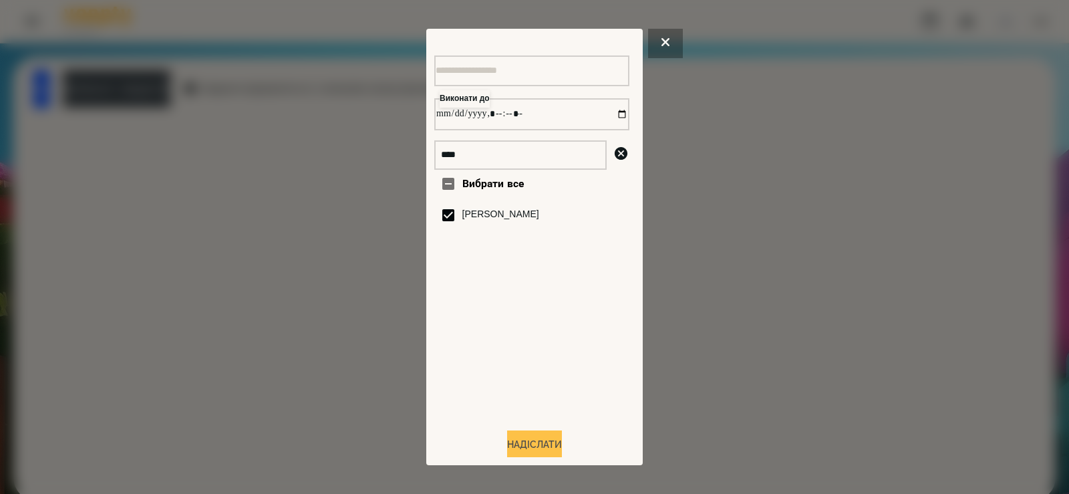
type input "**********"
click at [534, 448] on button "Надіслати" at bounding box center [534, 444] width 55 height 29
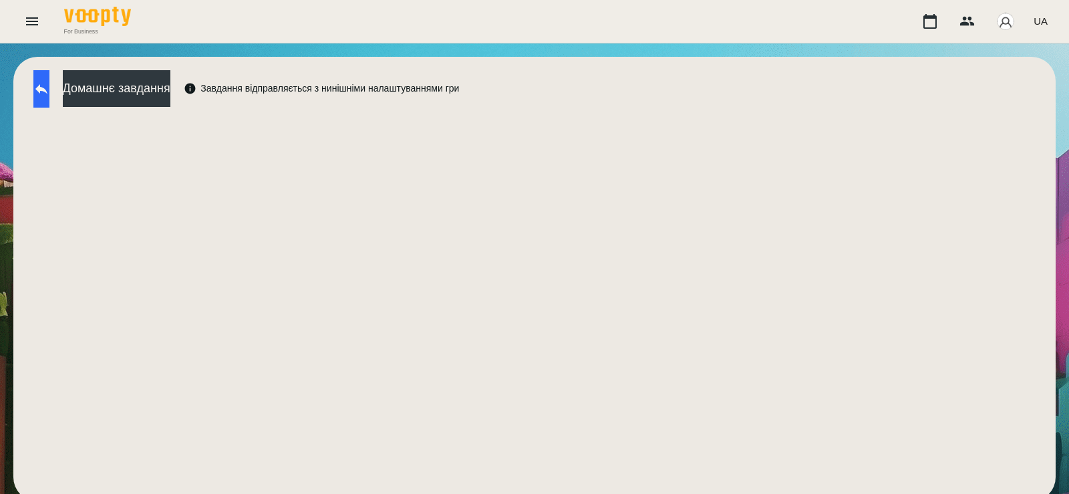
click at [49, 99] on button at bounding box center [41, 88] width 16 height 37
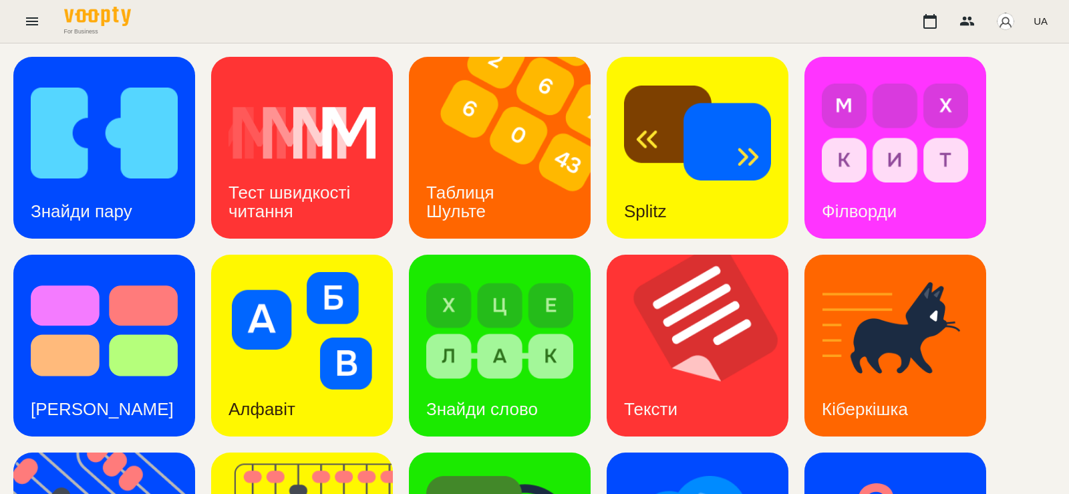
scroll to position [156, 0]
click at [674, 255] on img at bounding box center [706, 346] width 198 height 182
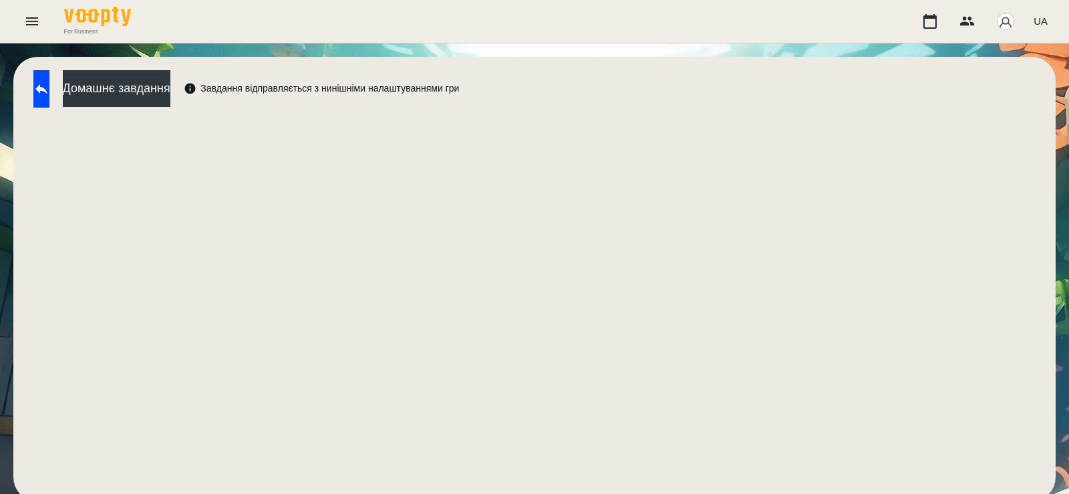
click at [25, 81] on div "Домашнє завдання Завдання відправляється з нинішніми налаштуваннями гри" at bounding box center [534, 279] width 1042 height 444
click at [47, 88] on icon at bounding box center [41, 89] width 16 height 16
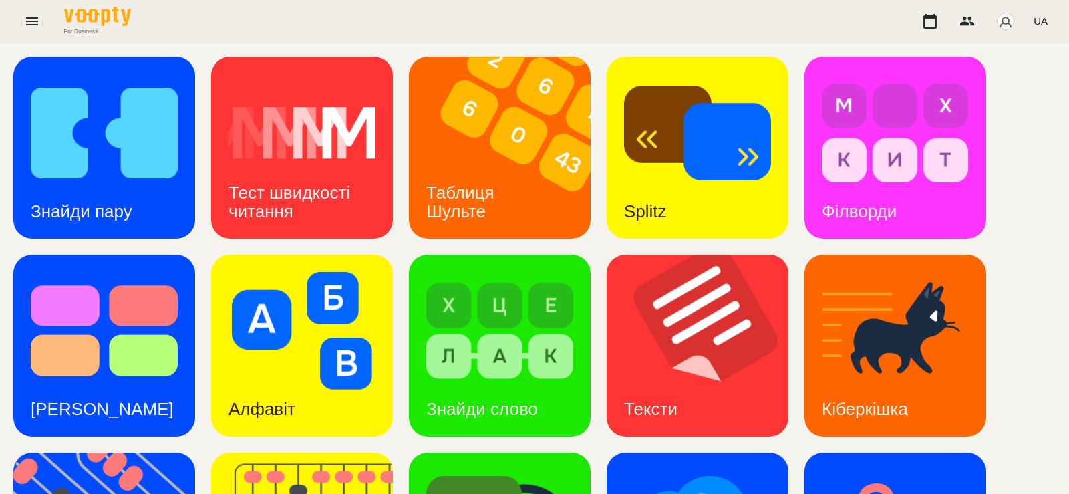
scroll to position [351, 0]
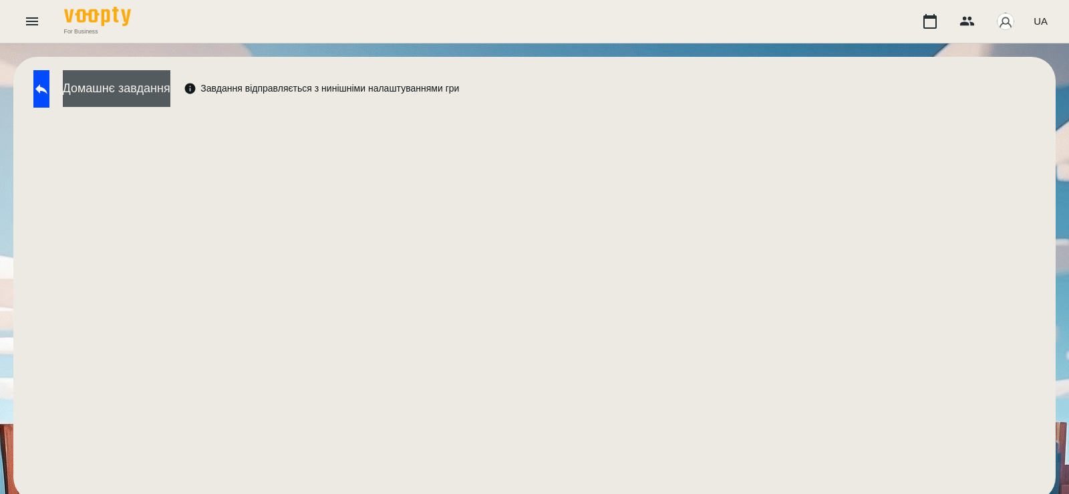
click at [170, 98] on button "Домашнє завдання" at bounding box center [117, 88] width 108 height 37
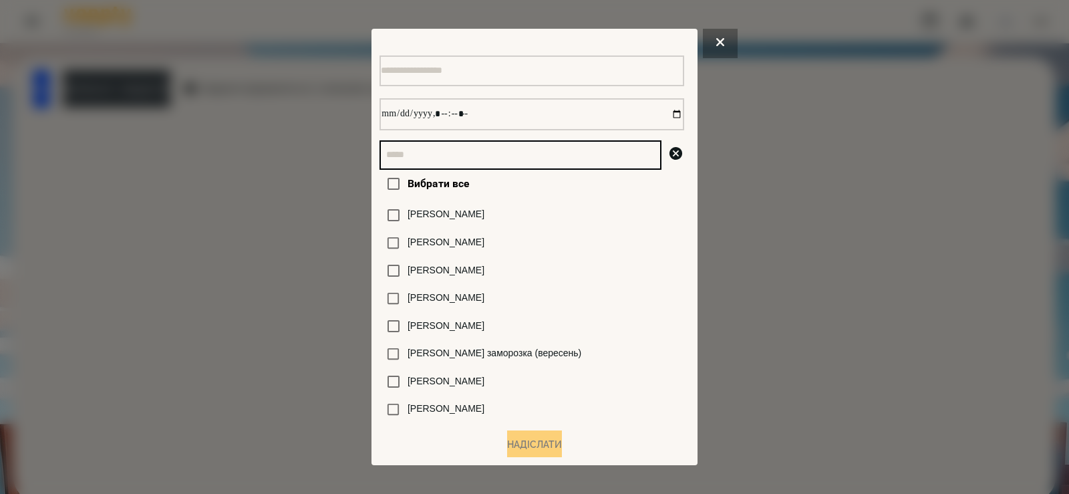
click at [496, 162] on input "text" at bounding box center [520, 154] width 282 height 29
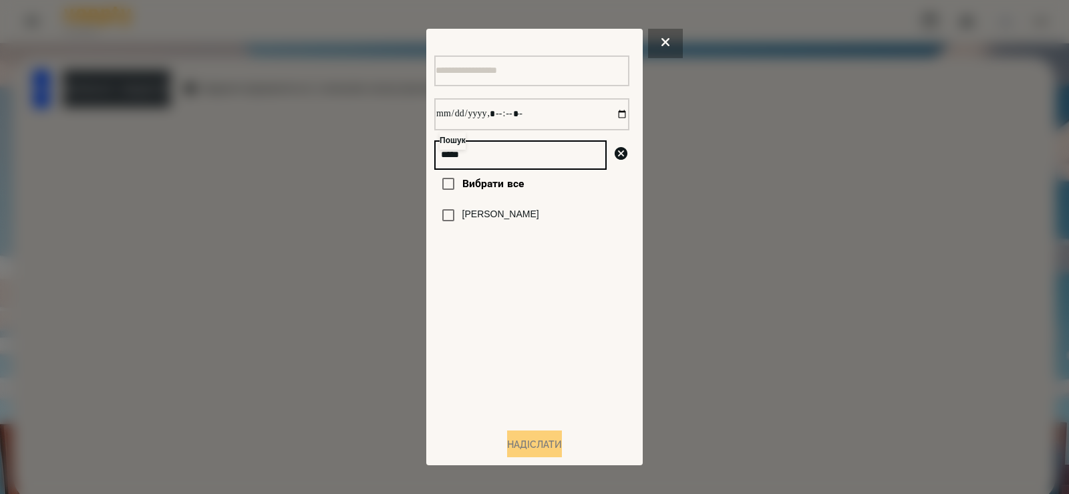
type input "*****"
click at [484, 221] on label "[PERSON_NAME]" at bounding box center [500, 214] width 77 height 13
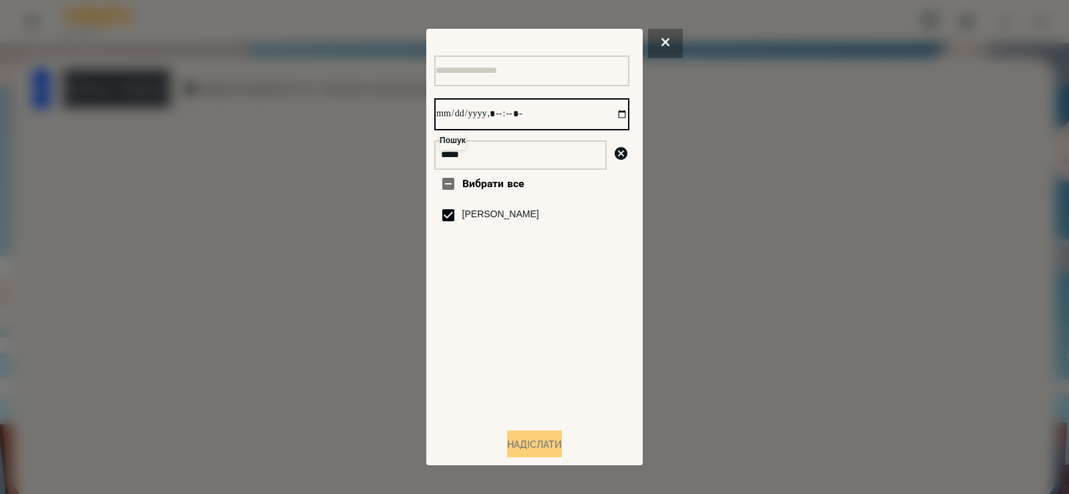
click at [607, 118] on input "datetime-local" at bounding box center [531, 114] width 195 height 32
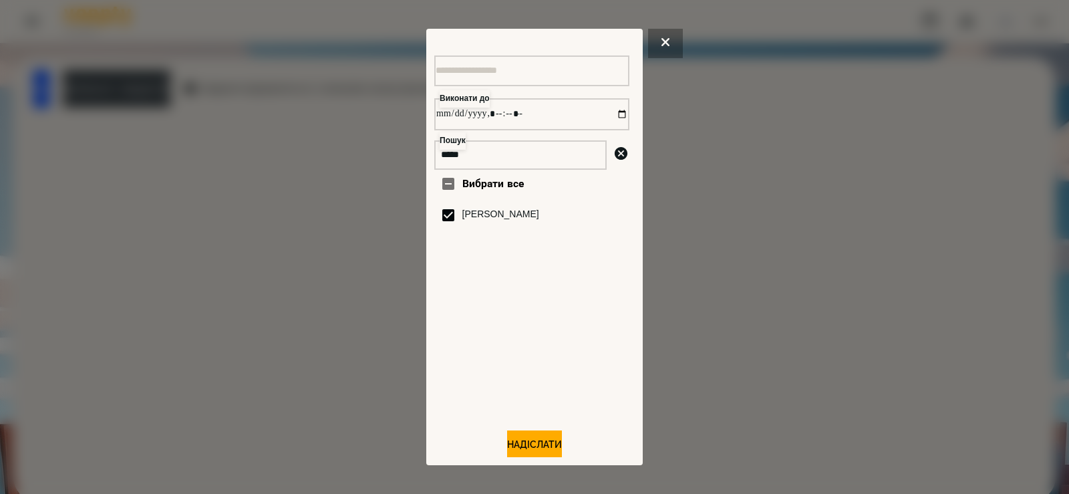
type input "**********"
click at [571, 369] on div "Вибрати все Шкапо Агата" at bounding box center [531, 293] width 195 height 247
click at [525, 447] on button "Надіслати" at bounding box center [534, 444] width 55 height 29
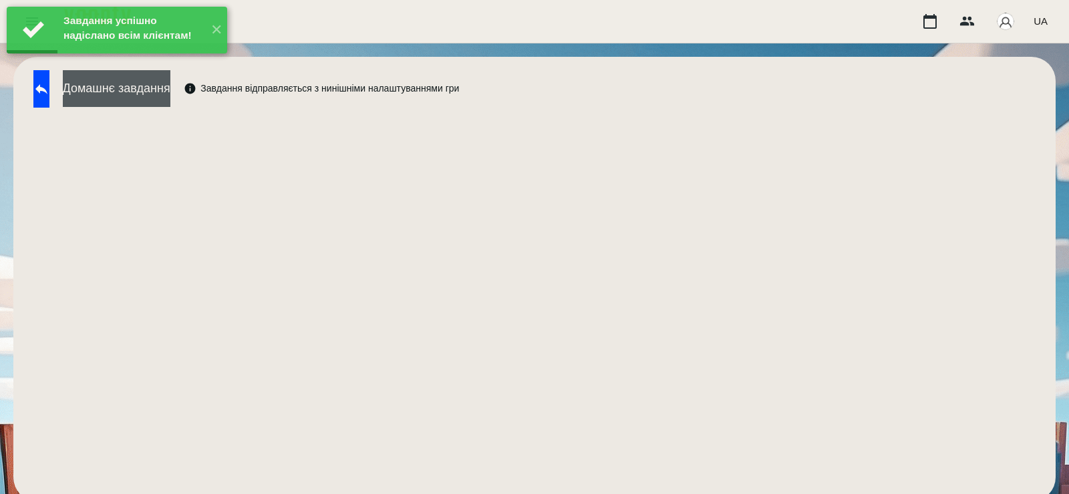
click at [170, 94] on button "Домашнє завдання" at bounding box center [117, 88] width 108 height 37
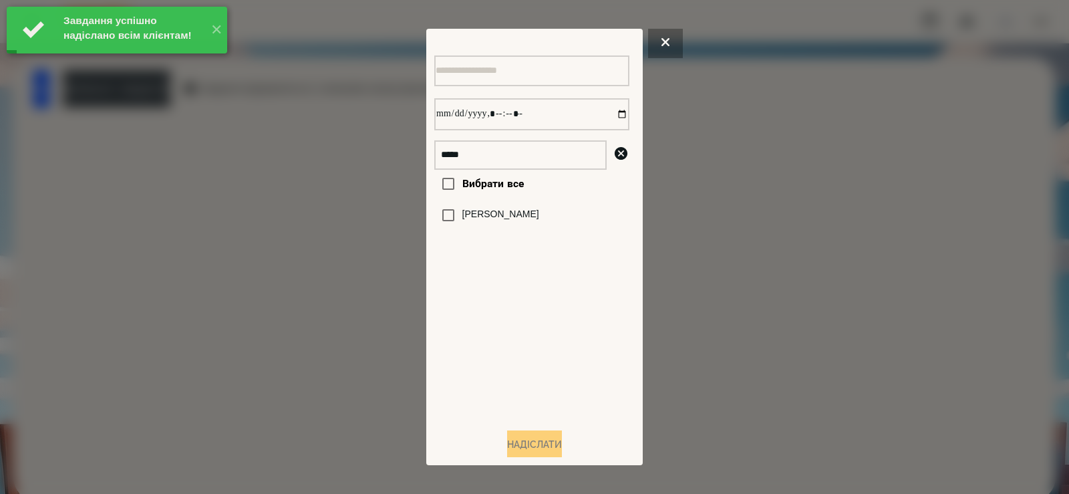
click at [506, 220] on label "[PERSON_NAME]" at bounding box center [500, 214] width 77 height 13
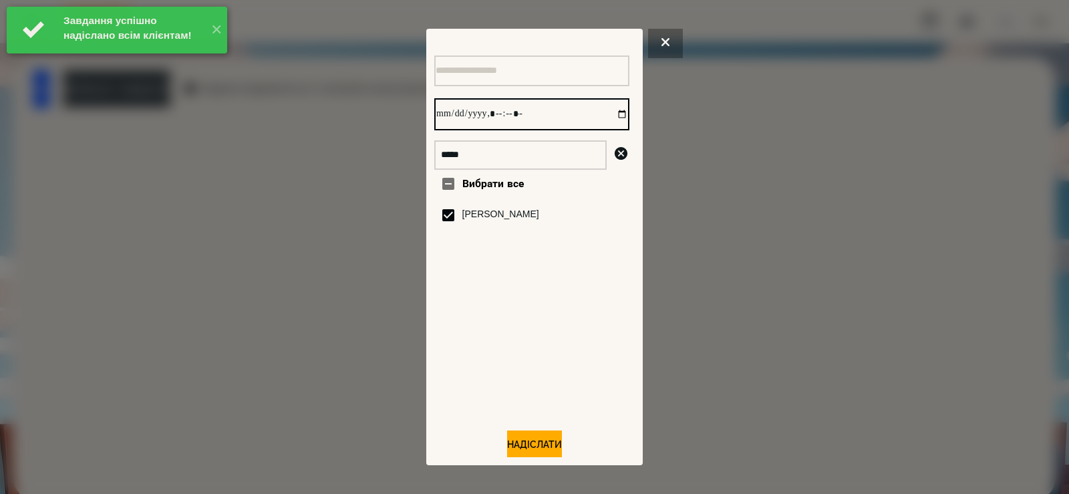
click at [603, 112] on input "datetime-local" at bounding box center [531, 114] width 195 height 32
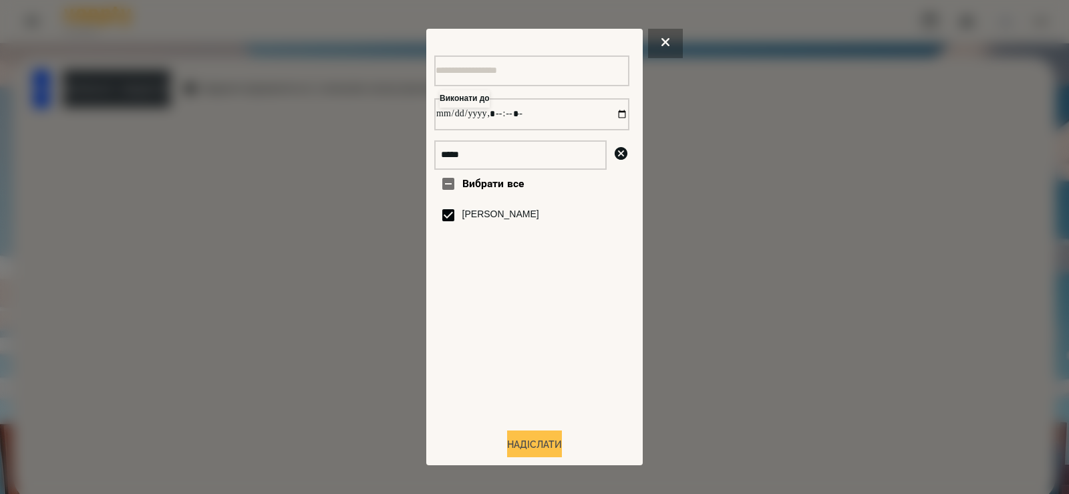
type input "**********"
click at [547, 445] on button "Надіслати" at bounding box center [534, 444] width 55 height 29
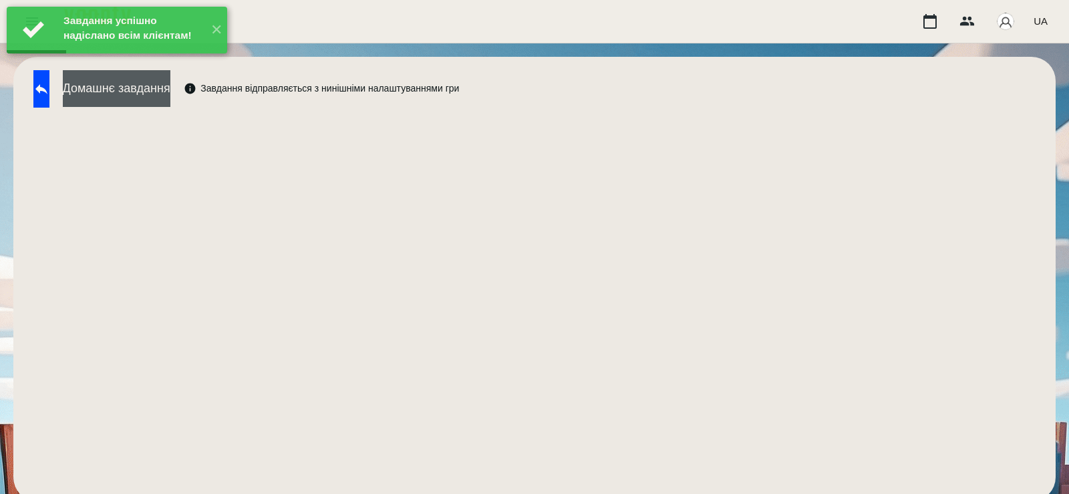
click at [160, 92] on button "Домашнє завдання" at bounding box center [117, 88] width 108 height 37
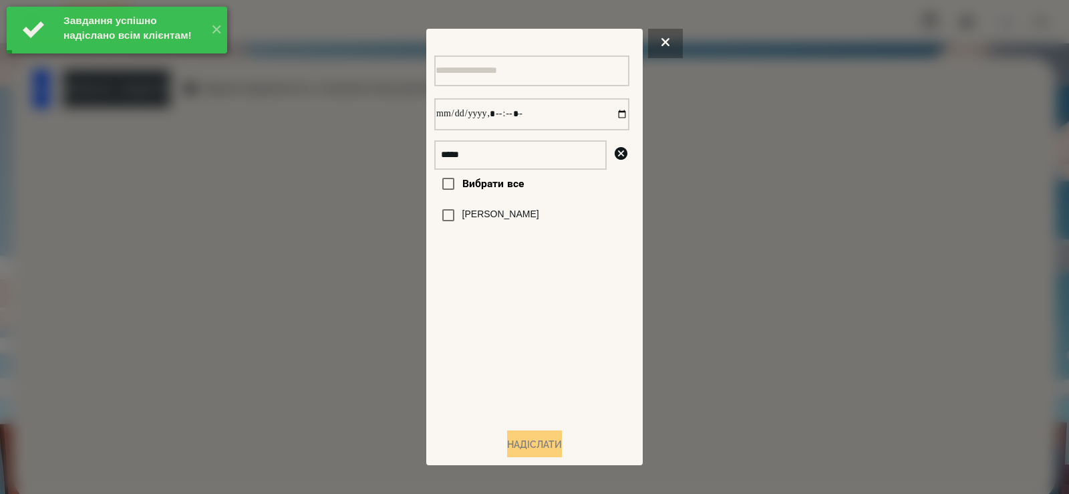
click at [489, 221] on label "[PERSON_NAME]" at bounding box center [500, 214] width 77 height 13
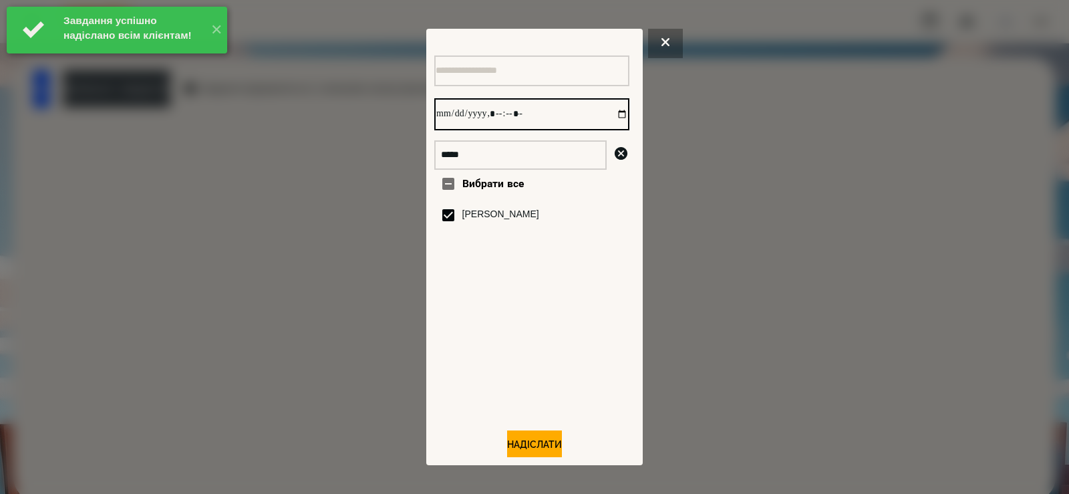
click at [609, 119] on input "datetime-local" at bounding box center [531, 114] width 195 height 32
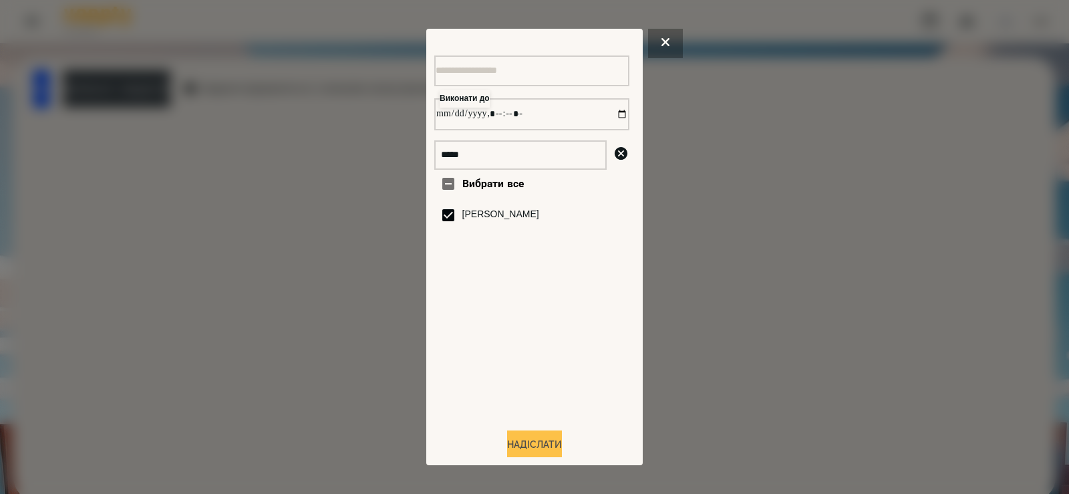
type input "**********"
click at [518, 449] on button "Надіслати" at bounding box center [534, 444] width 55 height 29
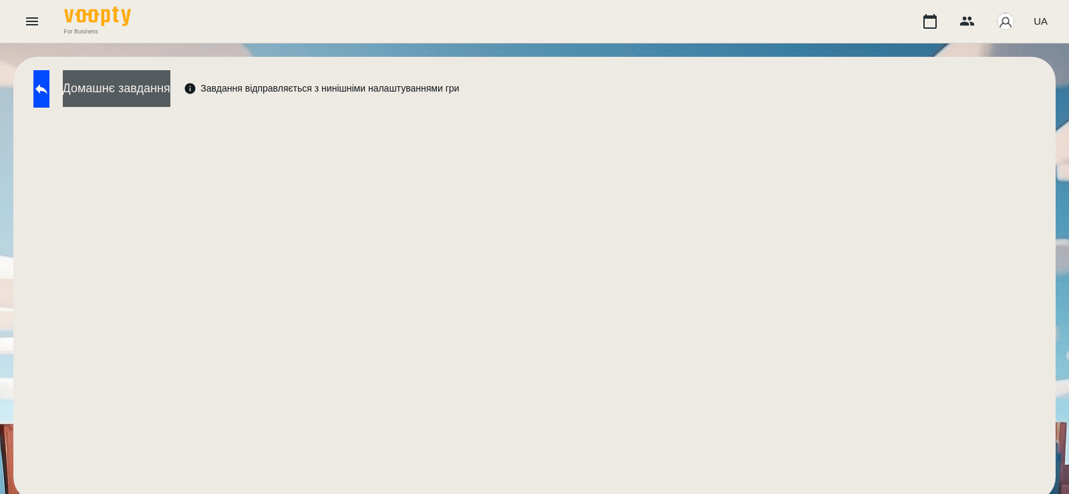
click at [170, 94] on button "Домашнє завдання" at bounding box center [117, 88] width 108 height 37
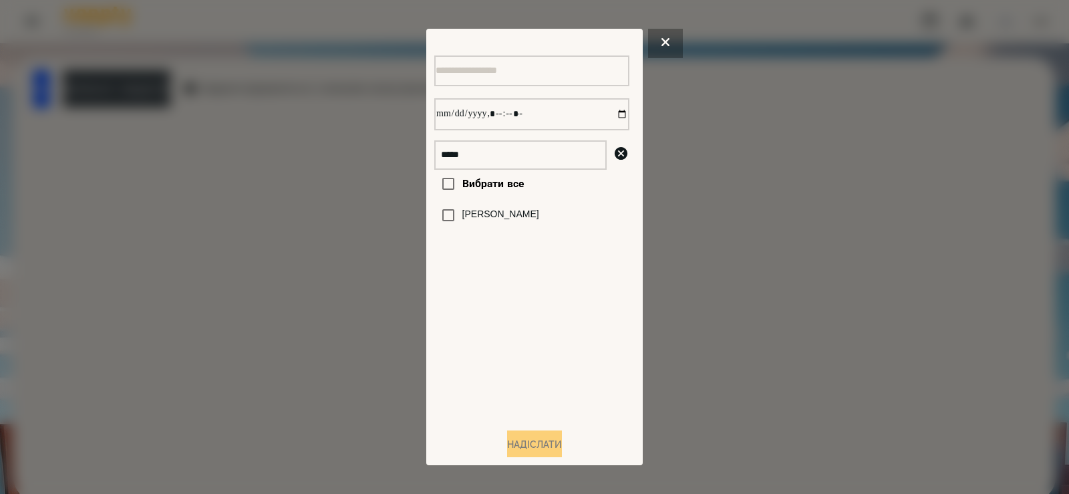
click at [473, 221] on label "[PERSON_NAME]" at bounding box center [500, 214] width 77 height 13
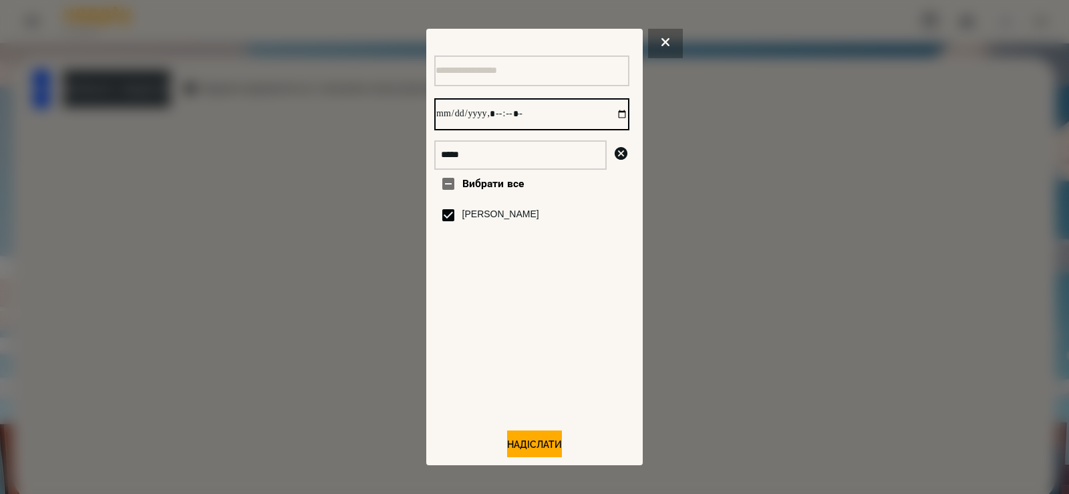
click at [605, 116] on input "datetime-local" at bounding box center [531, 114] width 195 height 32
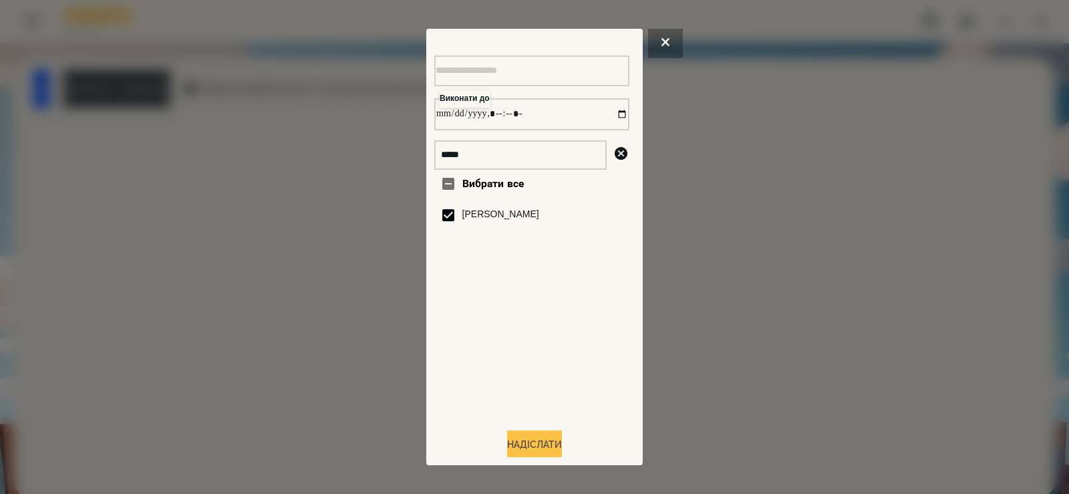
type input "**********"
click at [508, 446] on button "Надіслати" at bounding box center [534, 444] width 55 height 29
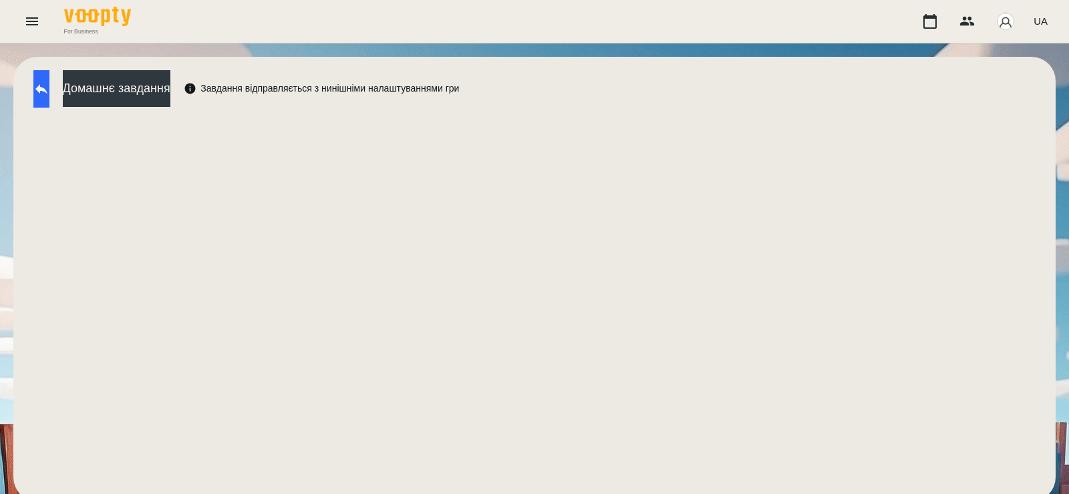
click at [49, 87] on button at bounding box center [41, 88] width 16 height 37
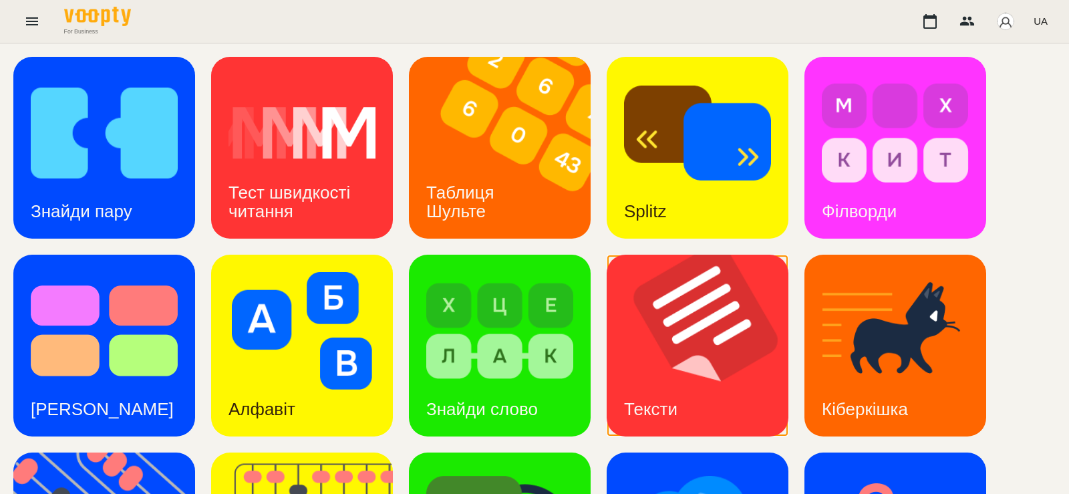
click at [665, 323] on img at bounding box center [706, 346] width 198 height 182
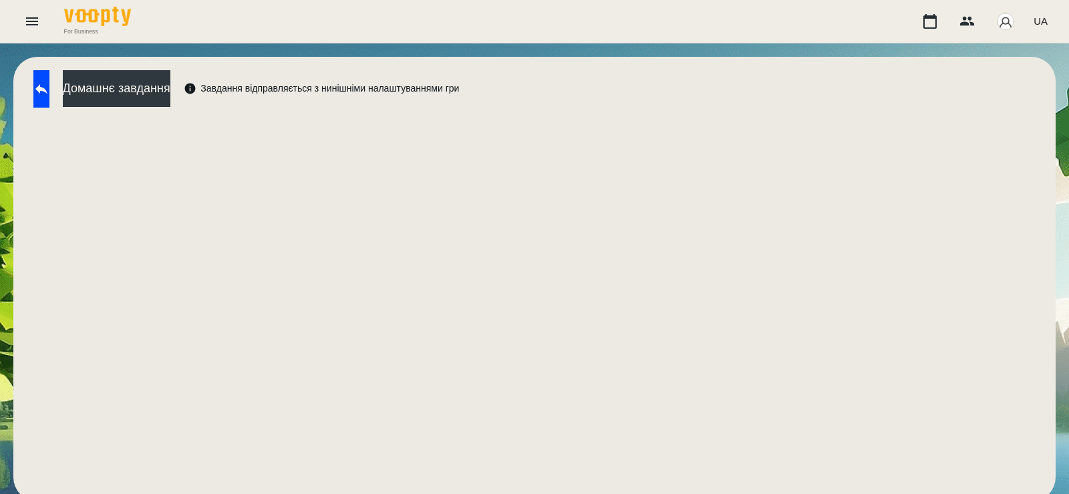
scroll to position [7, 0]
click at [170, 77] on button "Домашнє завдання" at bounding box center [117, 88] width 108 height 37
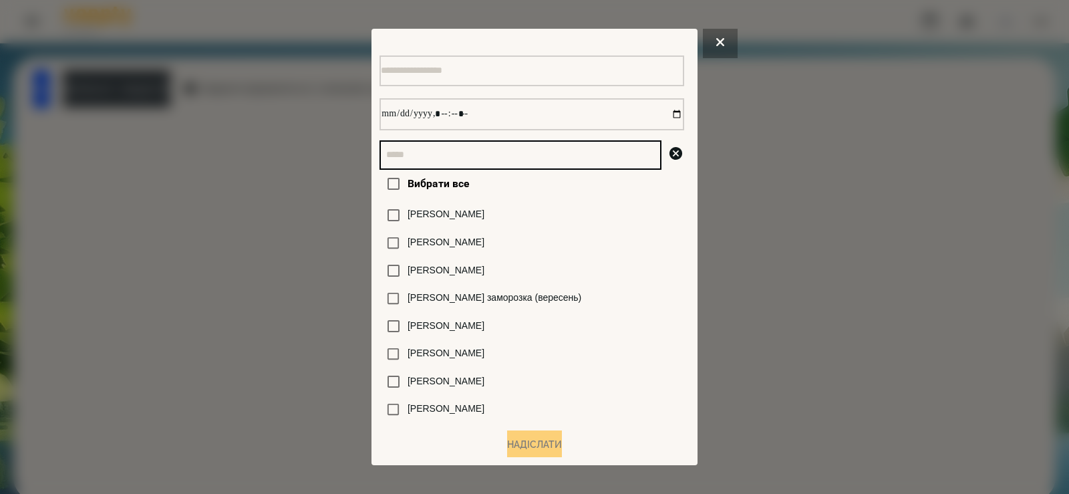
click at [412, 168] on input "text" at bounding box center [520, 154] width 282 height 29
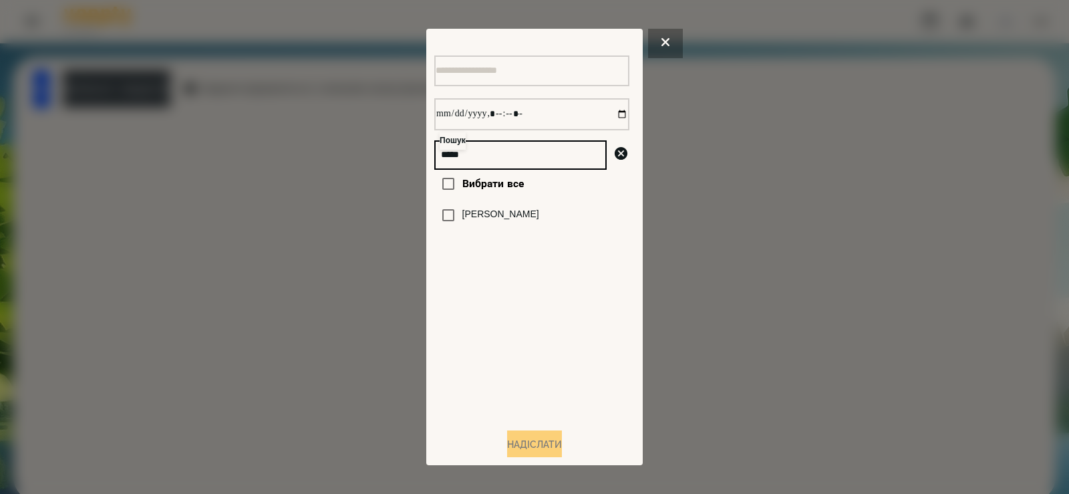
type input "*****"
click at [497, 211] on div "[PERSON_NAME]" at bounding box center [531, 215] width 195 height 28
click at [499, 216] on label "[PERSON_NAME]" at bounding box center [500, 214] width 77 height 13
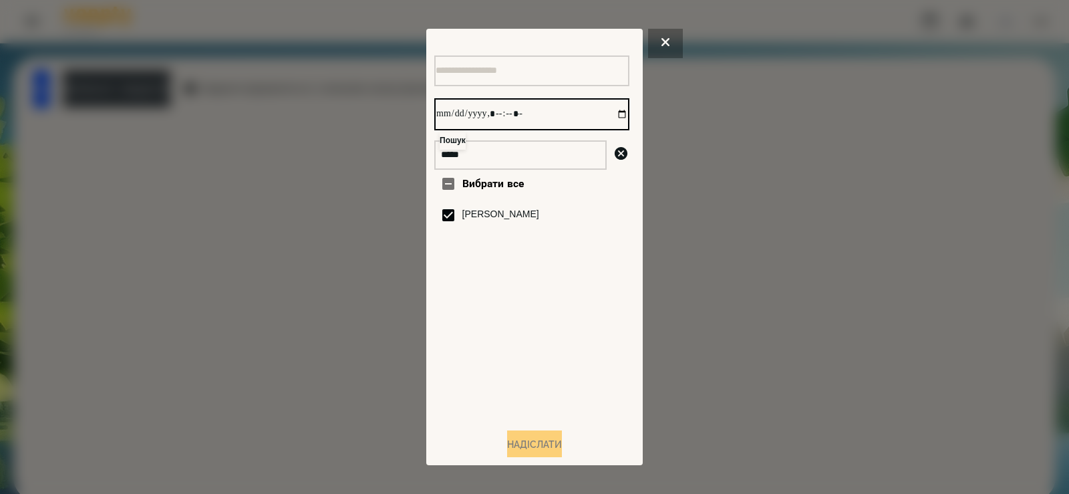
click at [610, 113] on input "datetime-local" at bounding box center [531, 114] width 195 height 32
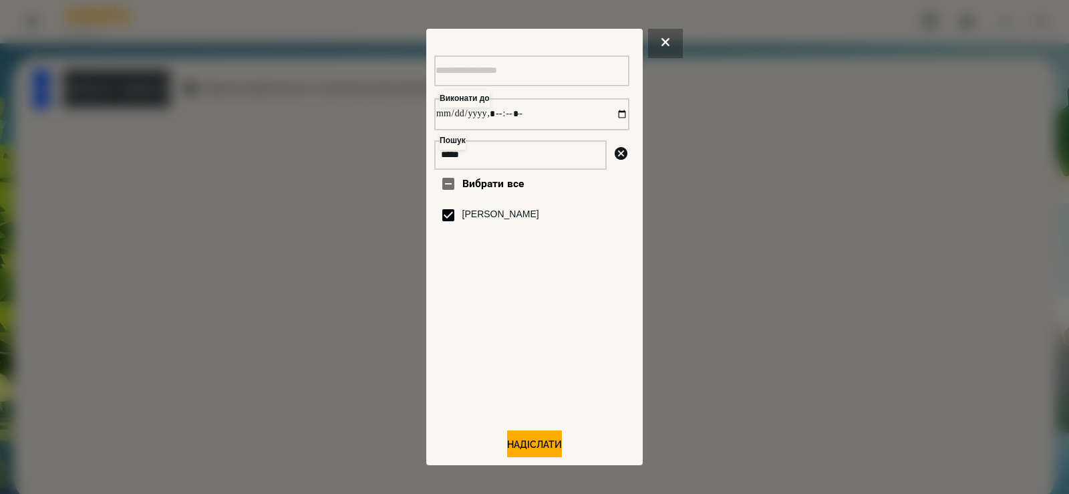
type input "**********"
click at [537, 405] on div "Вибрати все Шкапо Агата" at bounding box center [531, 293] width 195 height 247
click at [530, 446] on button "Надіслати" at bounding box center [534, 444] width 55 height 29
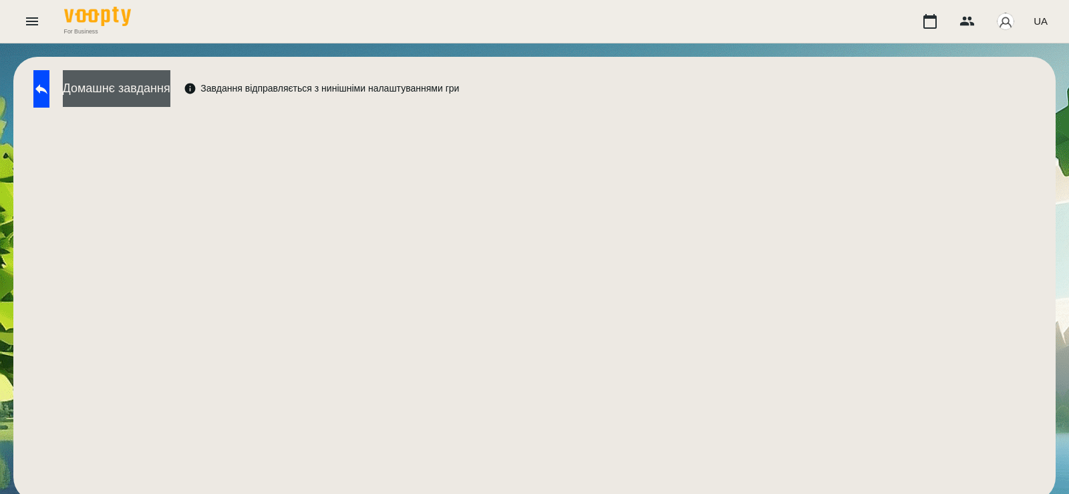
click at [170, 84] on button "Домашнє завдання" at bounding box center [117, 88] width 108 height 37
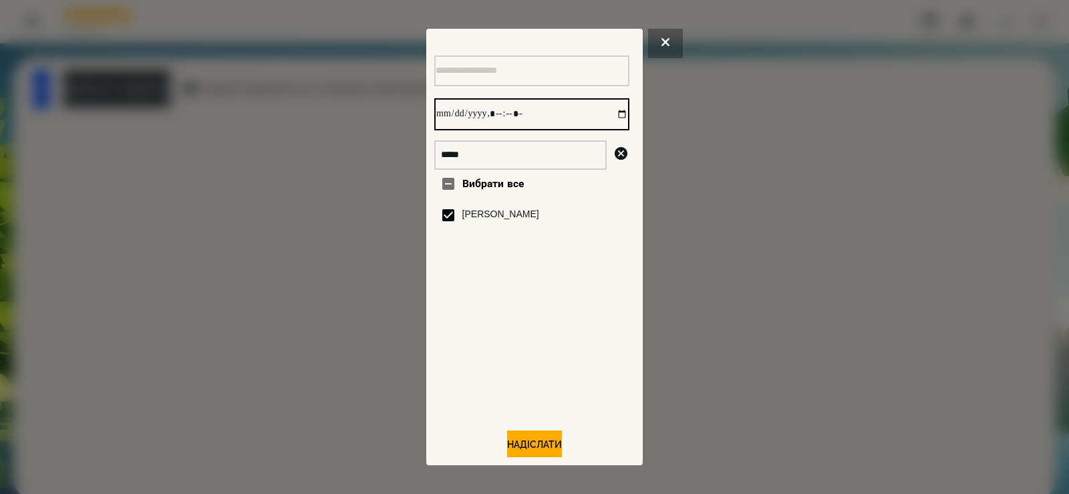
click at [609, 113] on input "datetime-local" at bounding box center [531, 114] width 195 height 32
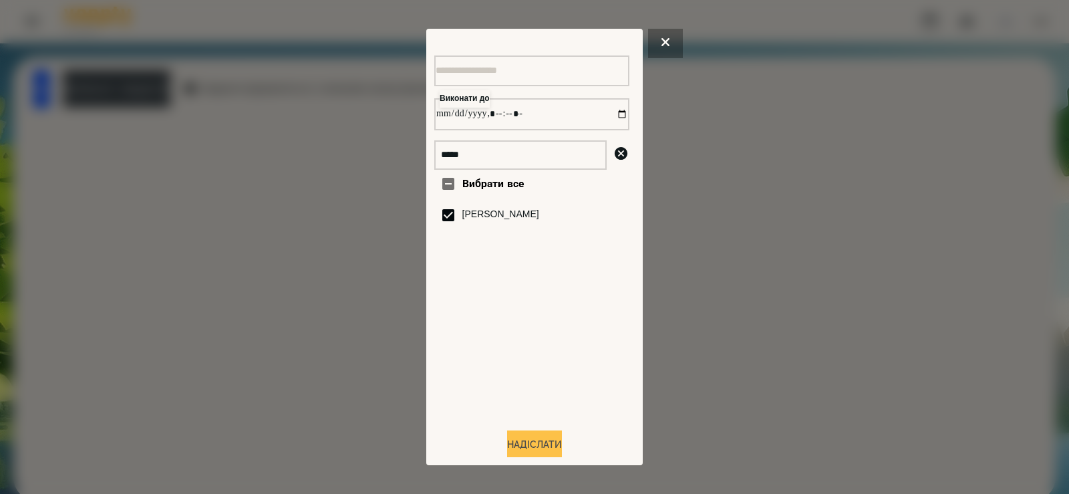
type input "**********"
click at [556, 450] on button "Надіслати" at bounding box center [534, 444] width 55 height 29
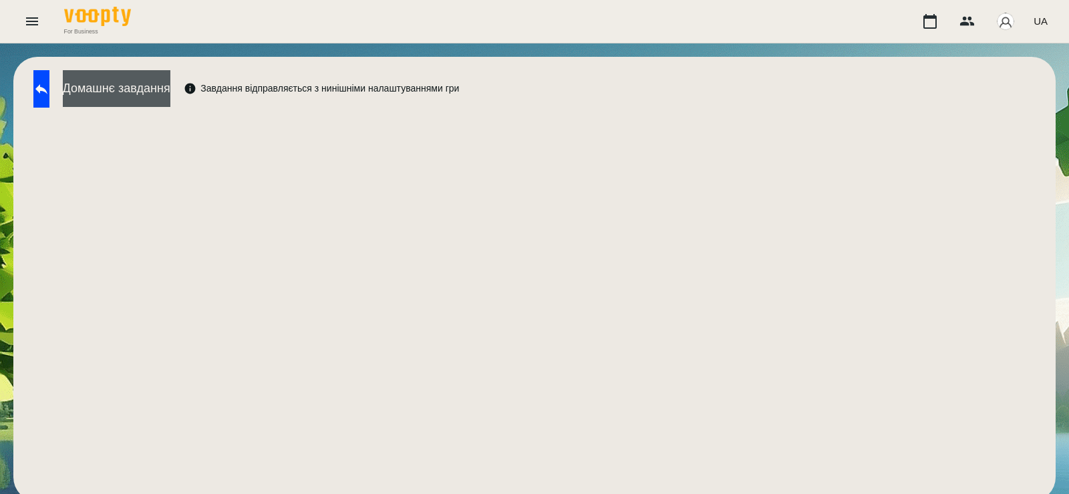
click at [167, 81] on button "Домашнє завдання" at bounding box center [117, 88] width 108 height 37
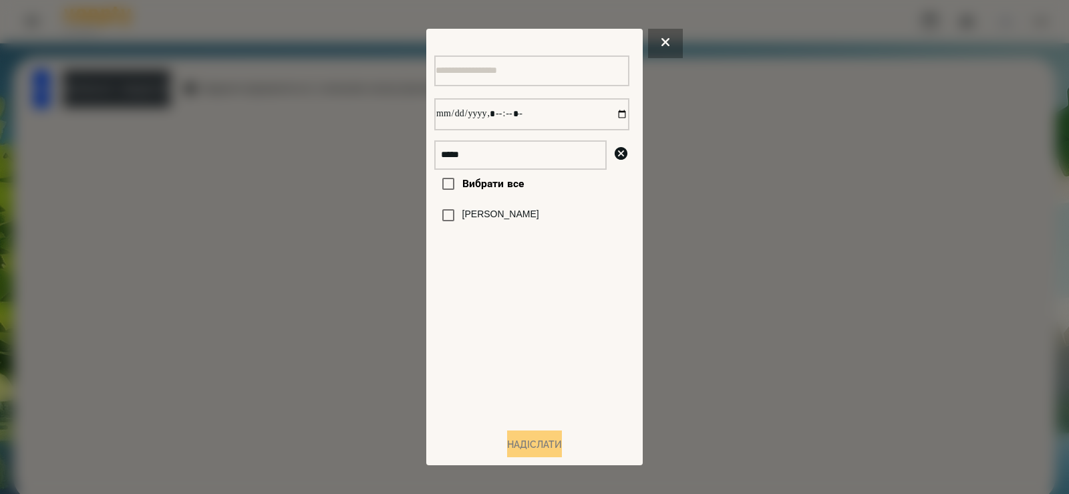
click at [495, 221] on label "[PERSON_NAME]" at bounding box center [500, 214] width 77 height 13
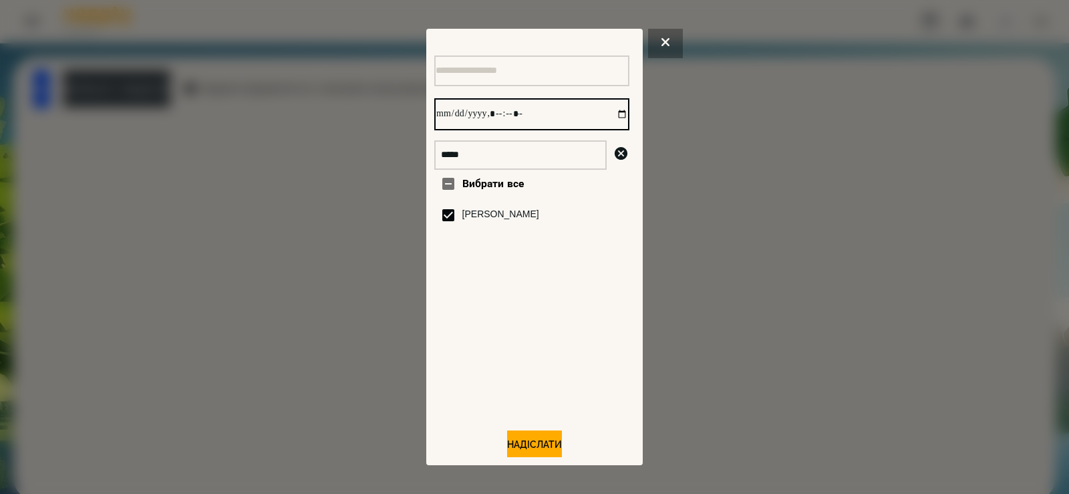
click at [607, 116] on input "datetime-local" at bounding box center [531, 114] width 195 height 32
type input "**********"
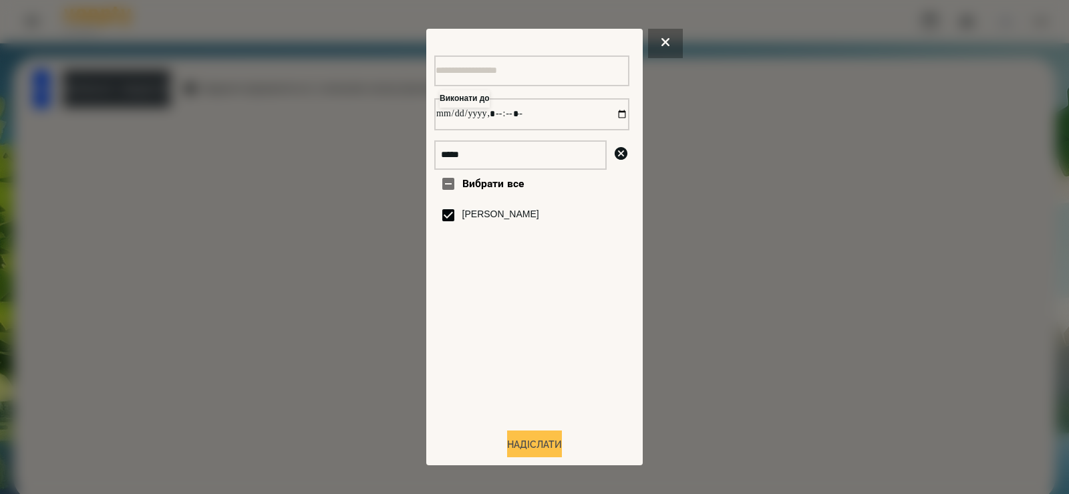
click at [540, 457] on div "Виконати до ***** Вибрати все Шкапо Агата Надіслати" at bounding box center [534, 247] width 216 height 436
click at [544, 442] on button "Надіслати" at bounding box center [534, 444] width 55 height 29
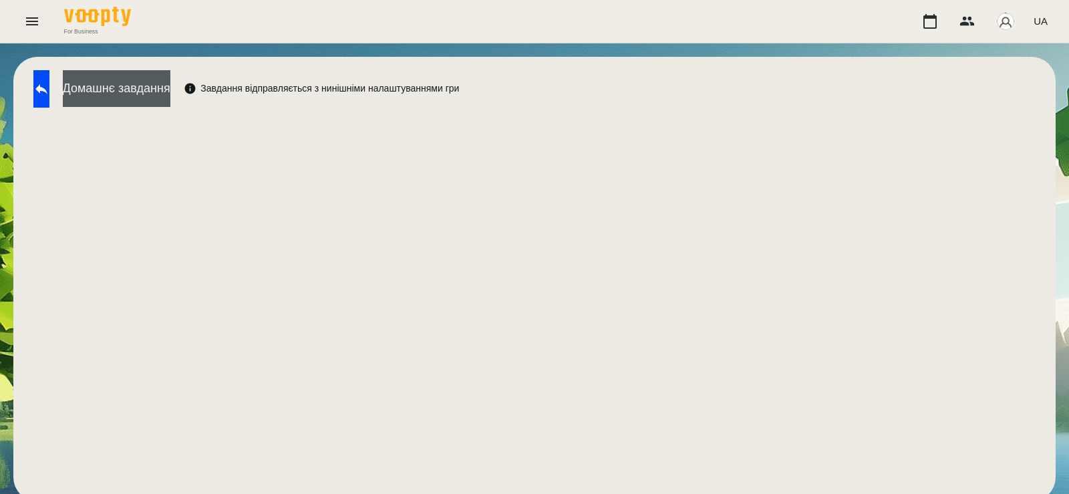
click at [170, 83] on button "Домашнє завдання" at bounding box center [117, 88] width 108 height 37
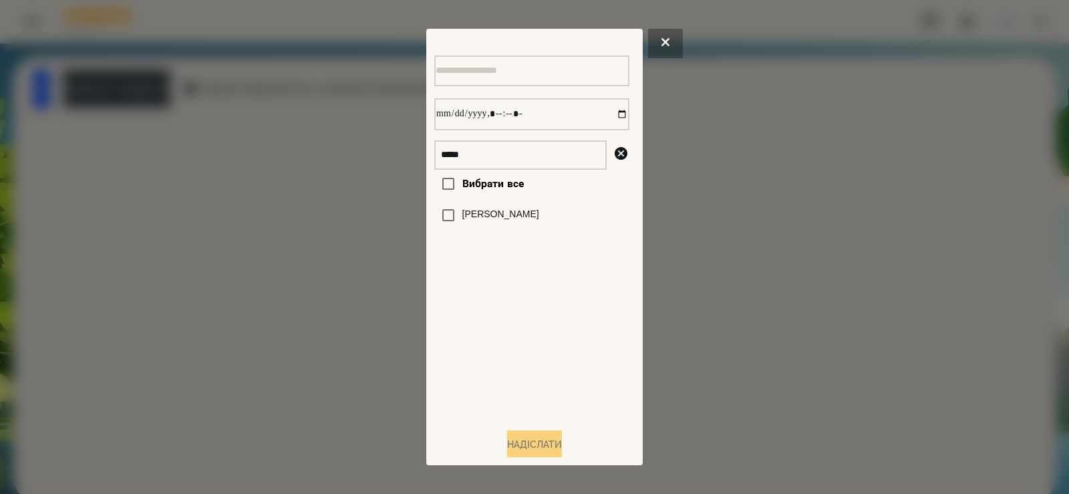
click at [500, 221] on label "[PERSON_NAME]" at bounding box center [500, 214] width 77 height 13
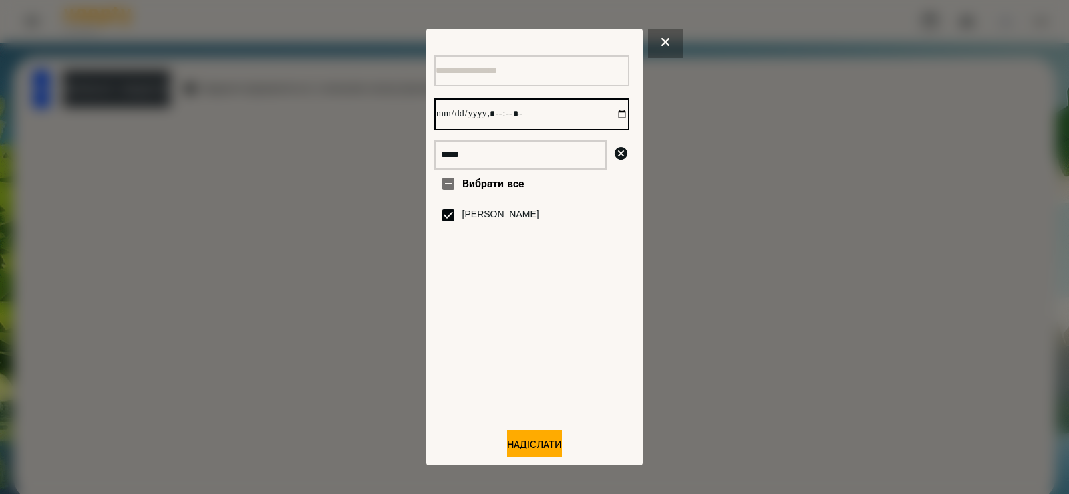
click at [611, 118] on input "datetime-local" at bounding box center [531, 114] width 195 height 32
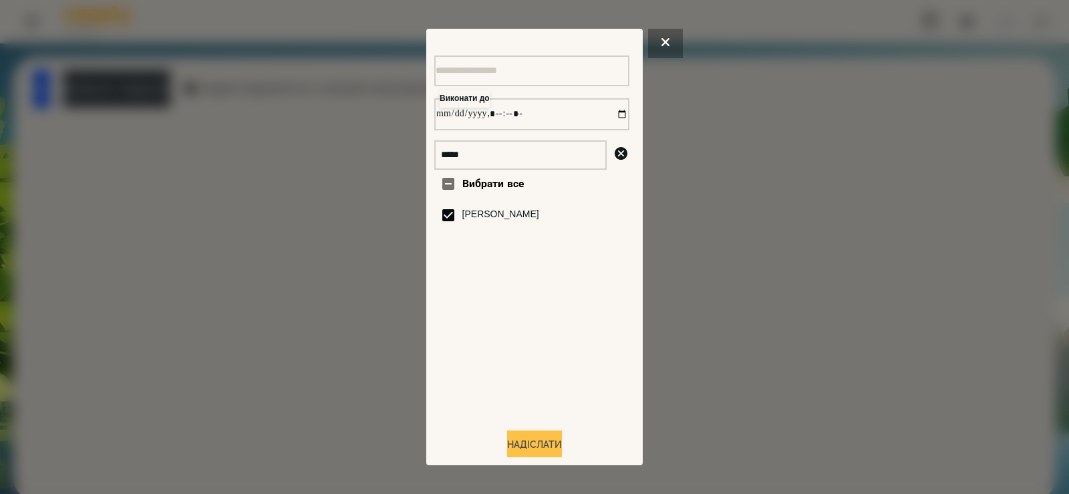
type input "**********"
click at [532, 445] on button "Надіслати" at bounding box center [534, 444] width 55 height 29
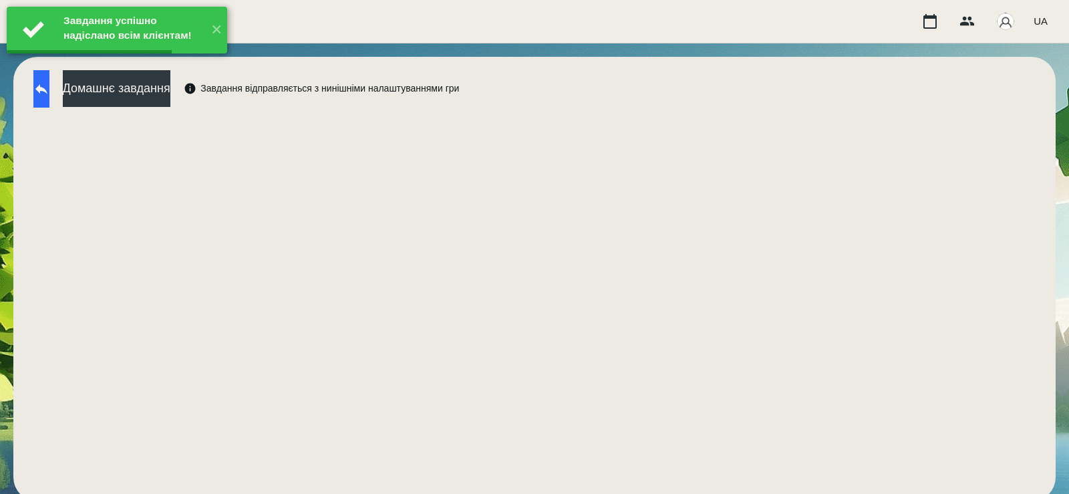
click at [49, 83] on icon at bounding box center [41, 89] width 16 height 16
